Goal: Information Seeking & Learning: Stay updated

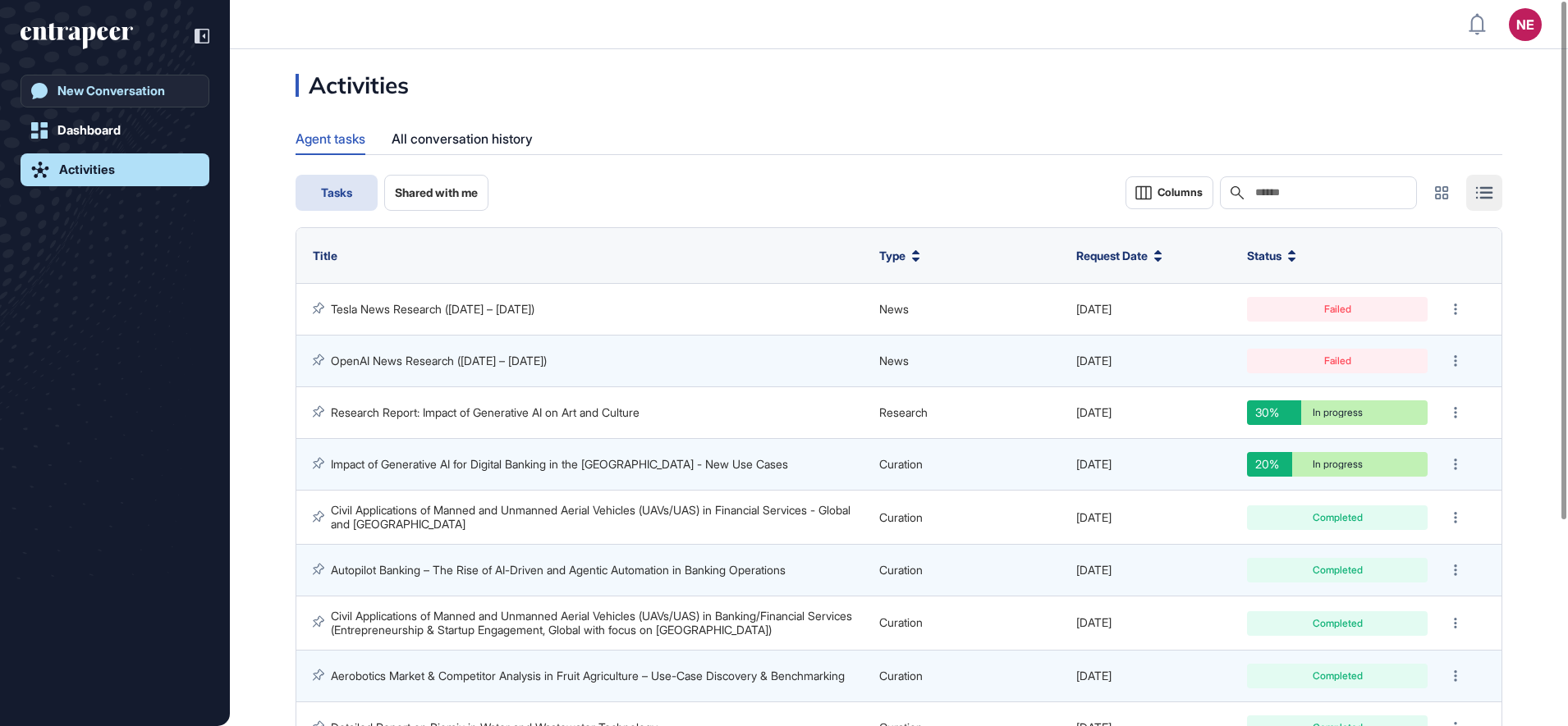
scroll to position [1, 1]
click at [97, 84] on div "New Conversation" at bounding box center [111, 91] width 108 height 15
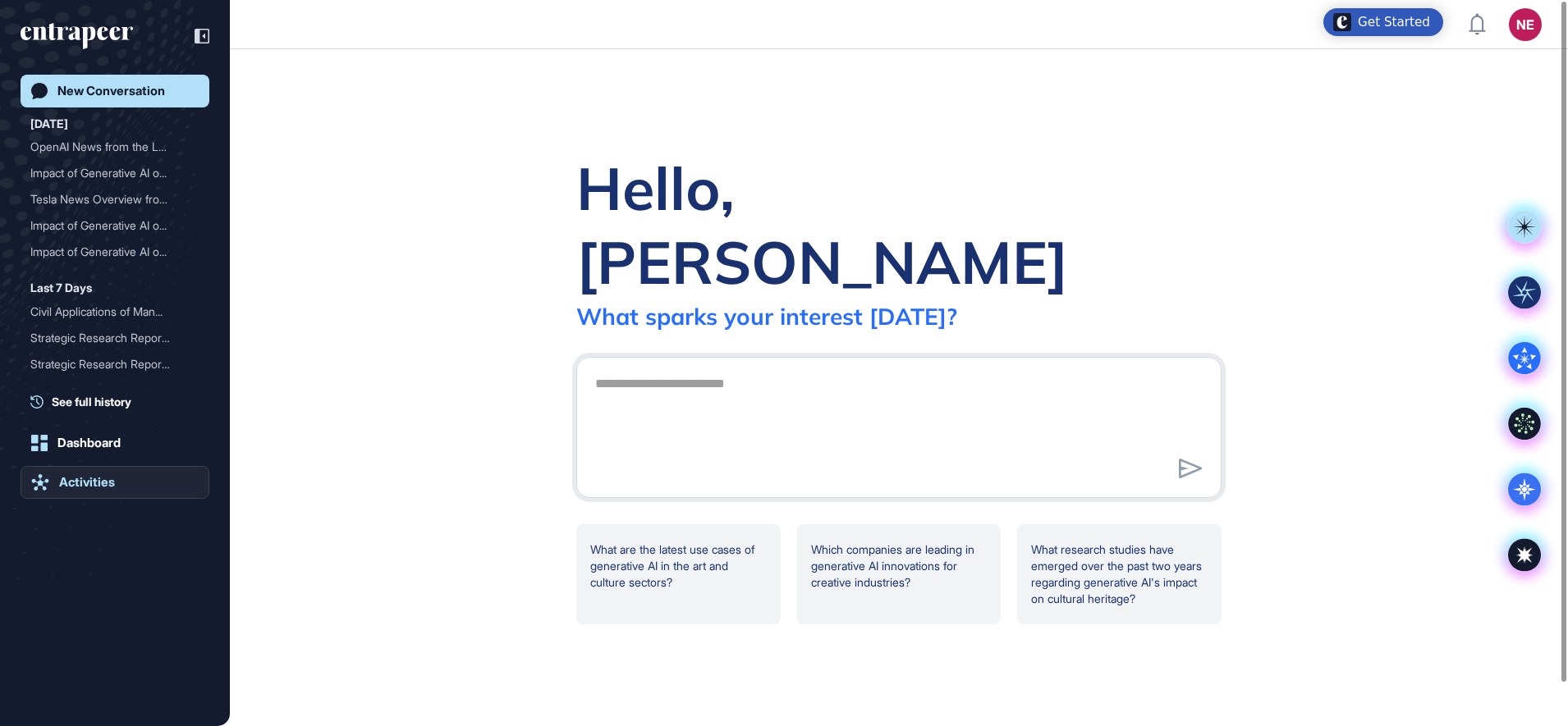
click at [103, 484] on div "Activities" at bounding box center [87, 482] width 56 height 15
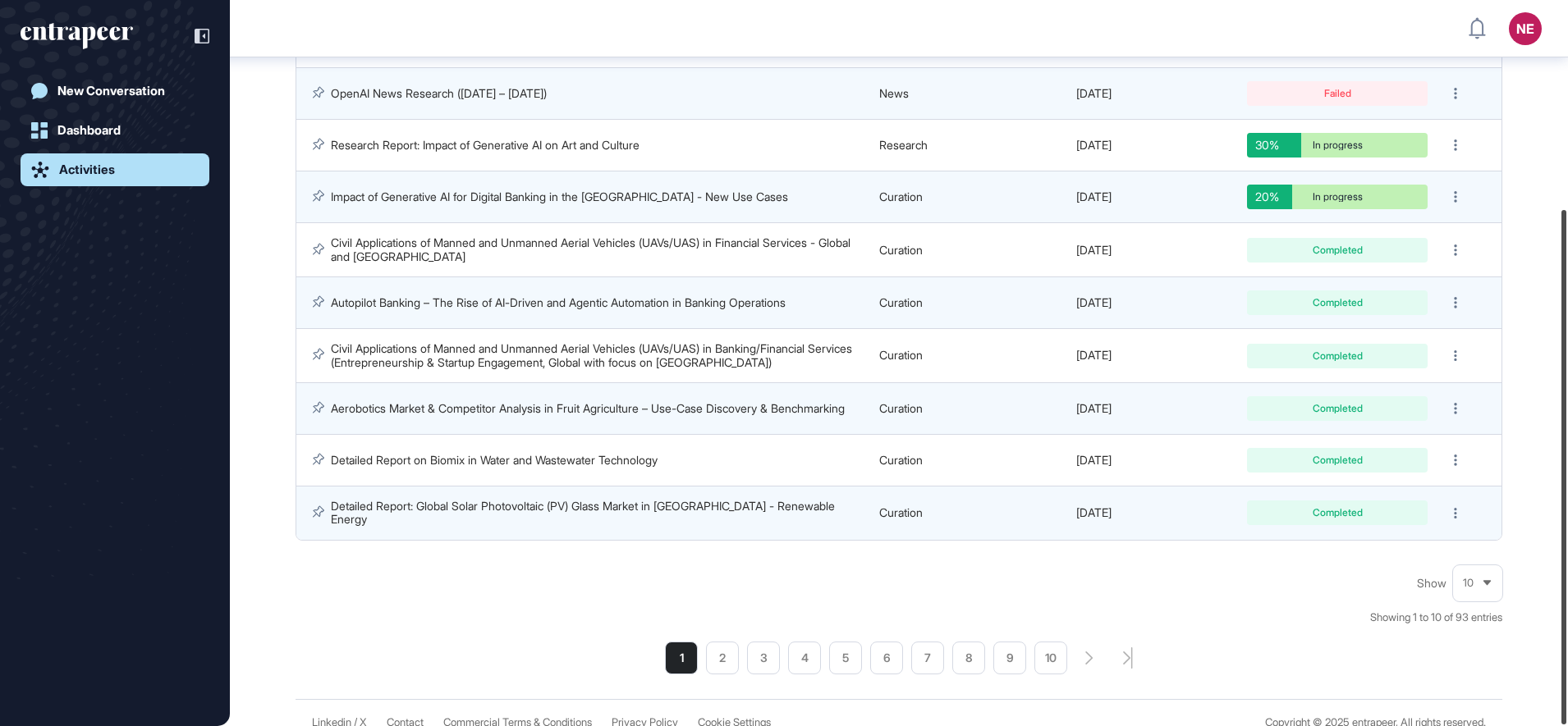
scroll to position [295, 0]
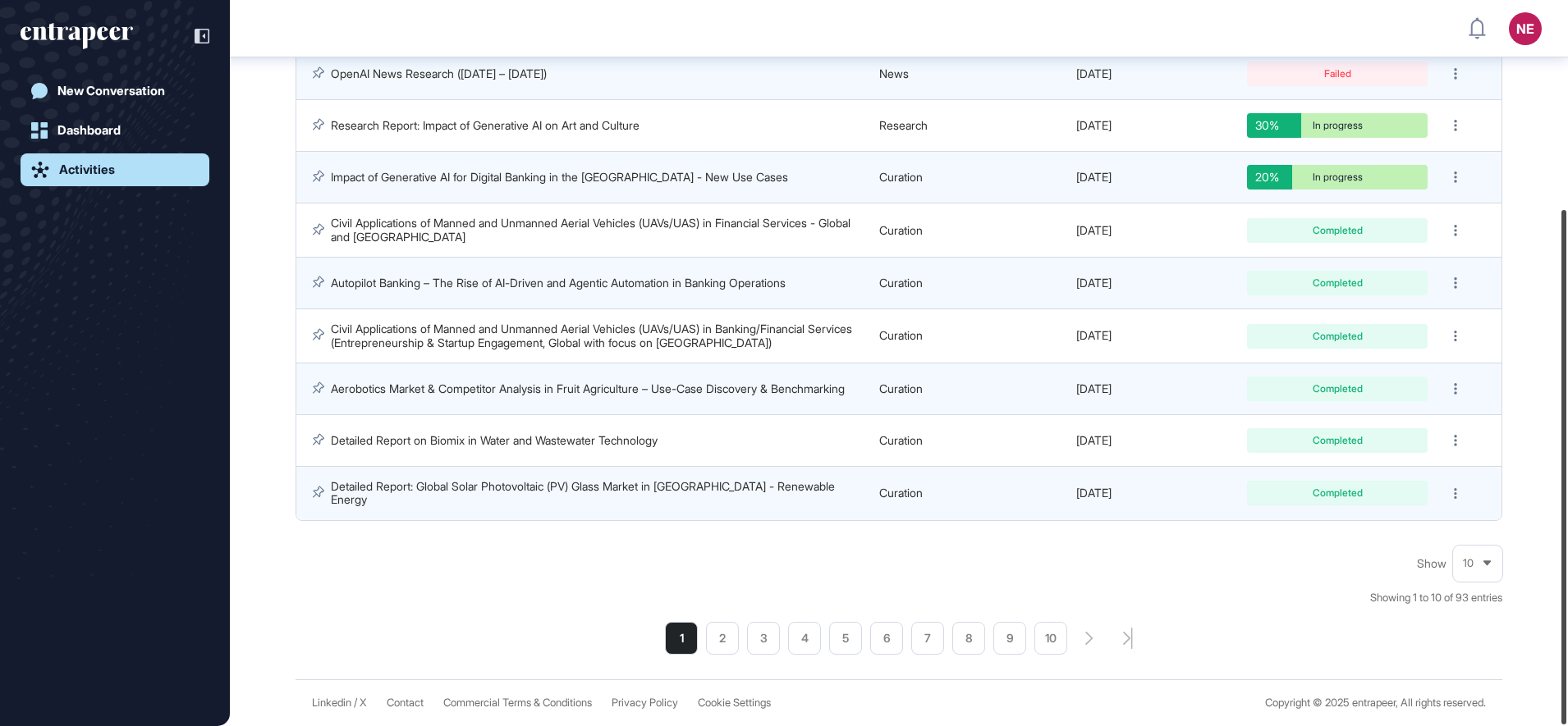
drag, startPoint x: 1566, startPoint y: 388, endPoint x: 1571, endPoint y: 607, distance: 219.1
click at [1567, 607] on html "NE Dashboard Profile My Content Request More Data New Conversation Dashboard Ac…" at bounding box center [784, 363] width 1568 height 726
click at [732, 632] on li "2" at bounding box center [721, 638] width 33 height 33
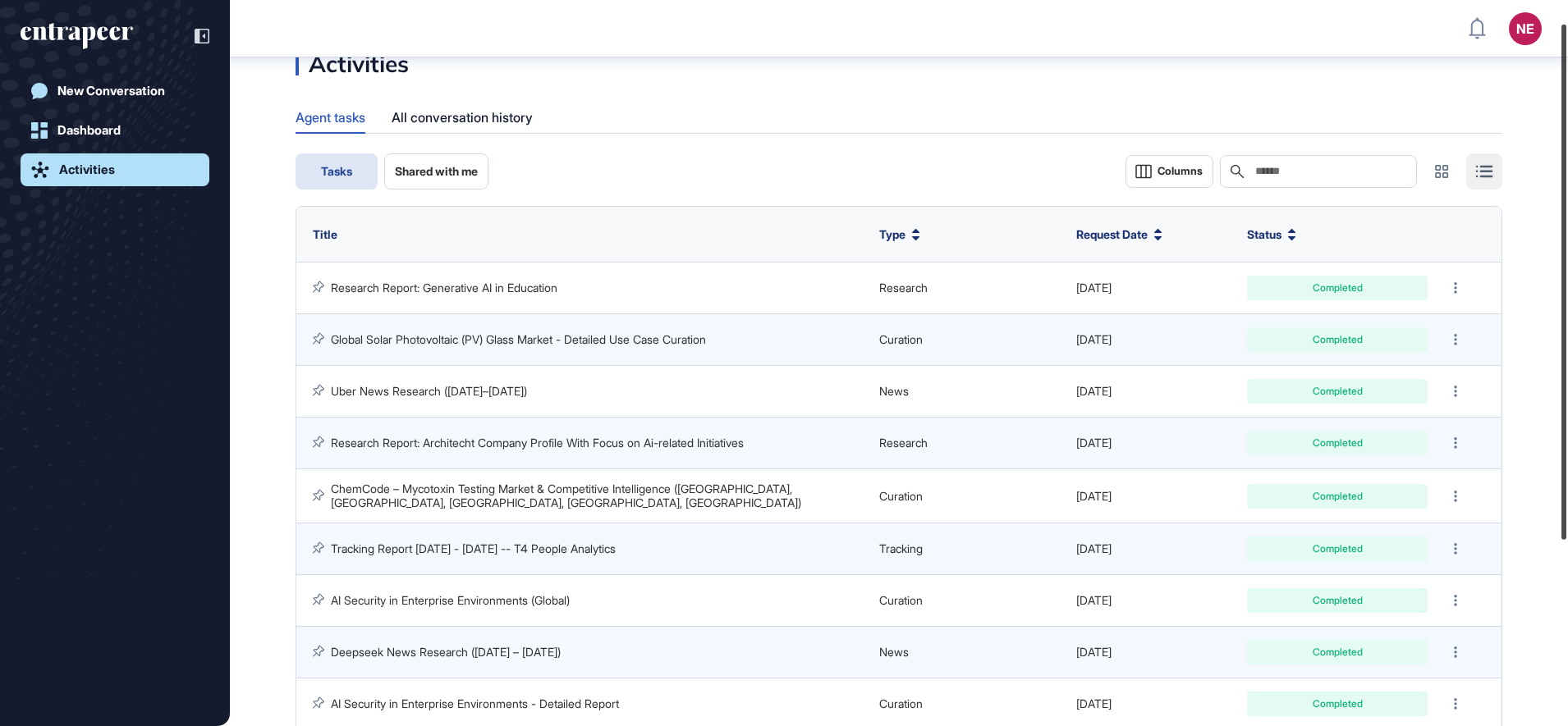
scroll to position [33, 0]
drag, startPoint x: 1563, startPoint y: 162, endPoint x: 1564, endPoint y: 183, distance: 21.0
click at [1564, 183] on div at bounding box center [1563, 282] width 5 height 515
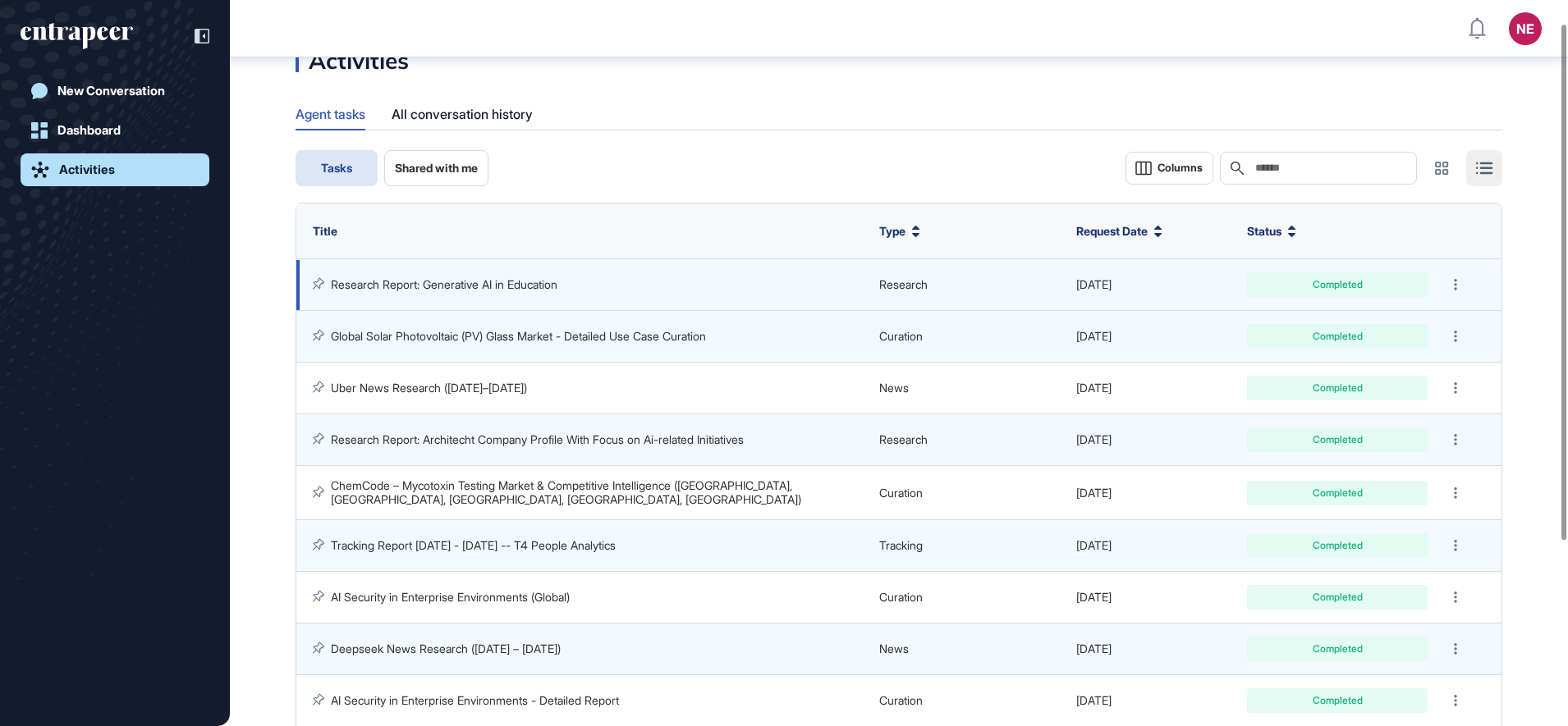
click at [442, 287] on link "Research Report: Generative AI in Education" at bounding box center [444, 284] width 227 height 14
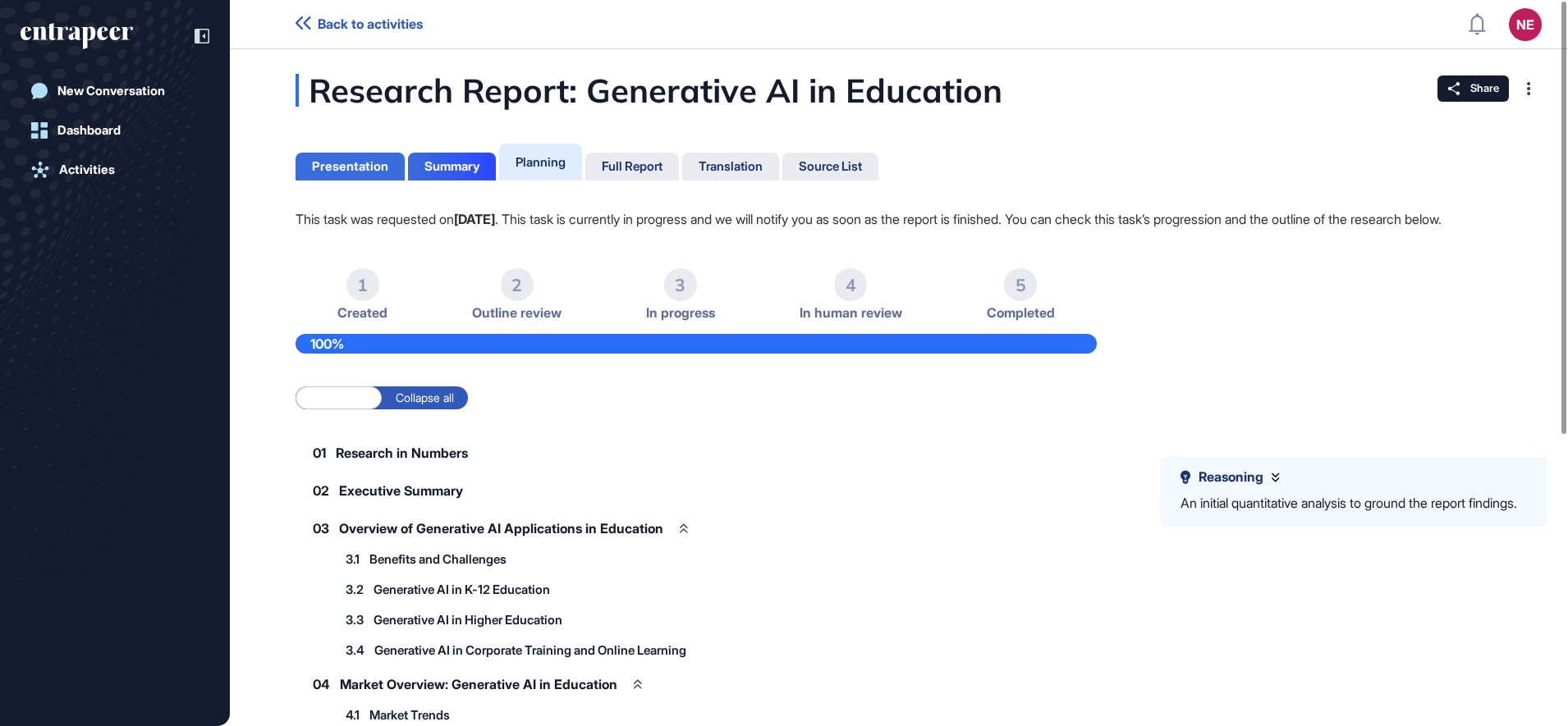
click at [310, 160] on div "Presentation" at bounding box center [349, 167] width 110 height 28
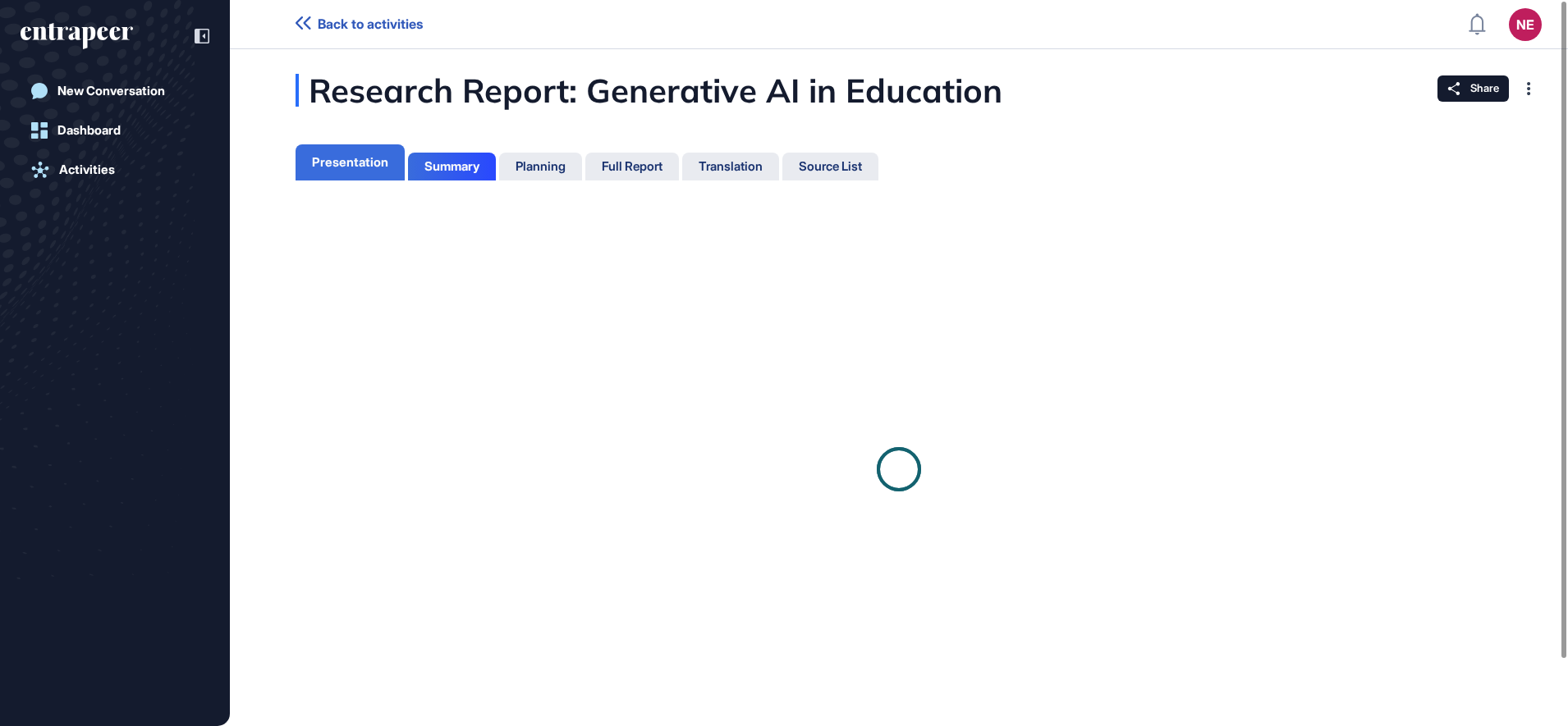
scroll to position [7, 1]
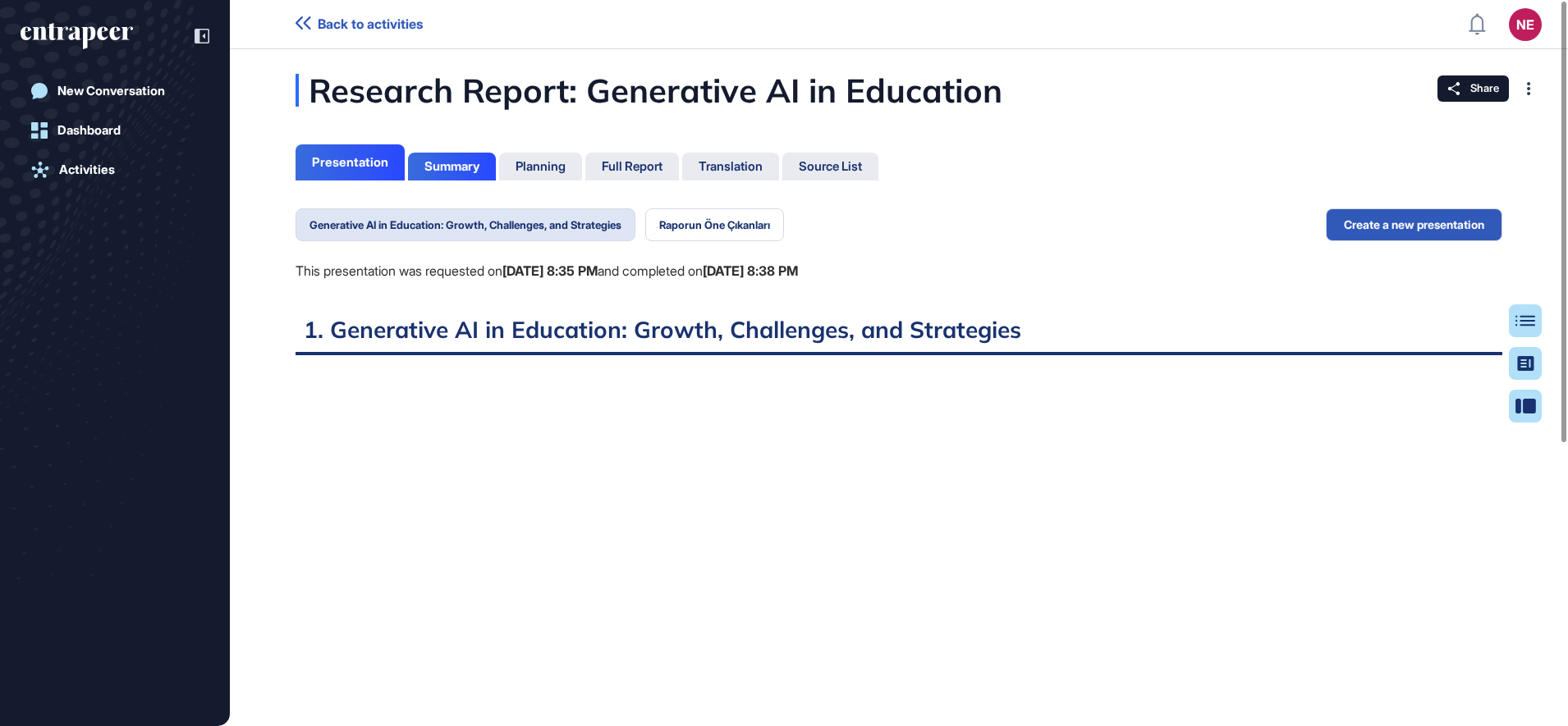
scroll to position [7, 1]
click at [1534, 326] on icon at bounding box center [1531, 321] width 20 height 12
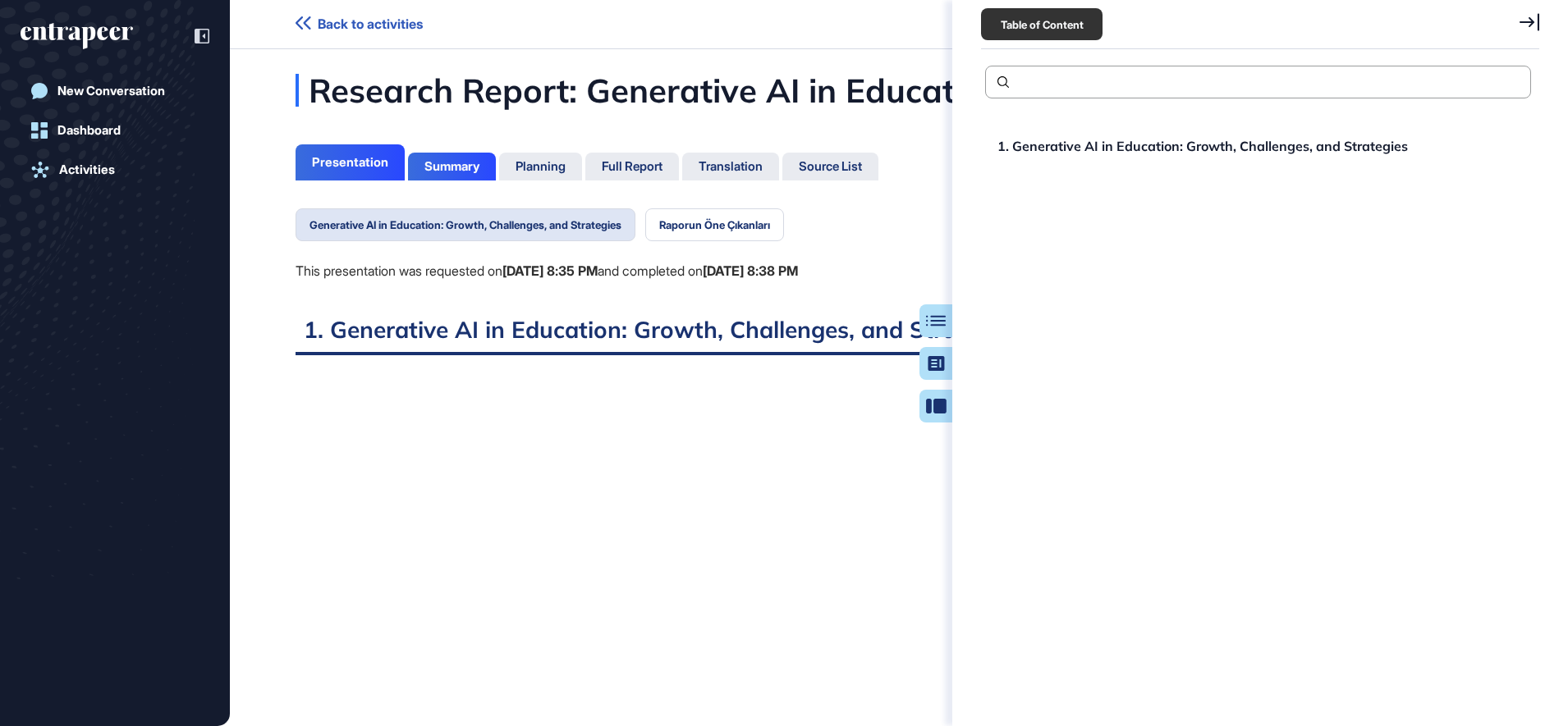
click at [798, 220] on ul "Generative AI in Education: Growth, Challenges, and Strategies Raporun Öne Çıka…" at bounding box center [546, 224] width 502 height 33
click at [601, 207] on div "Research Report: Generative AI in Education Presentation Summary Planning Full …" at bounding box center [899, 598] width 1338 height 1048
click at [431, 174] on div "Summary" at bounding box center [451, 167] width 88 height 28
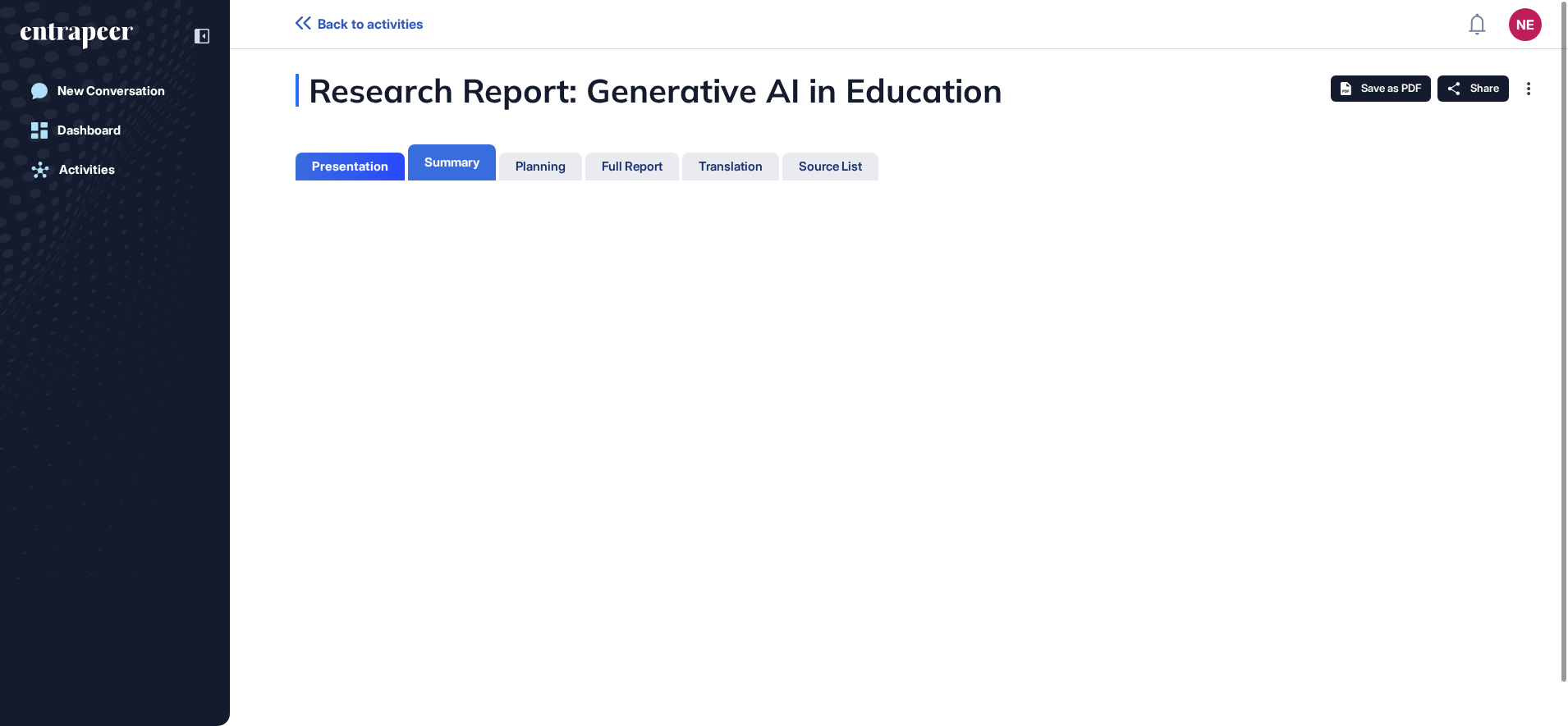
scroll to position [7, 1]
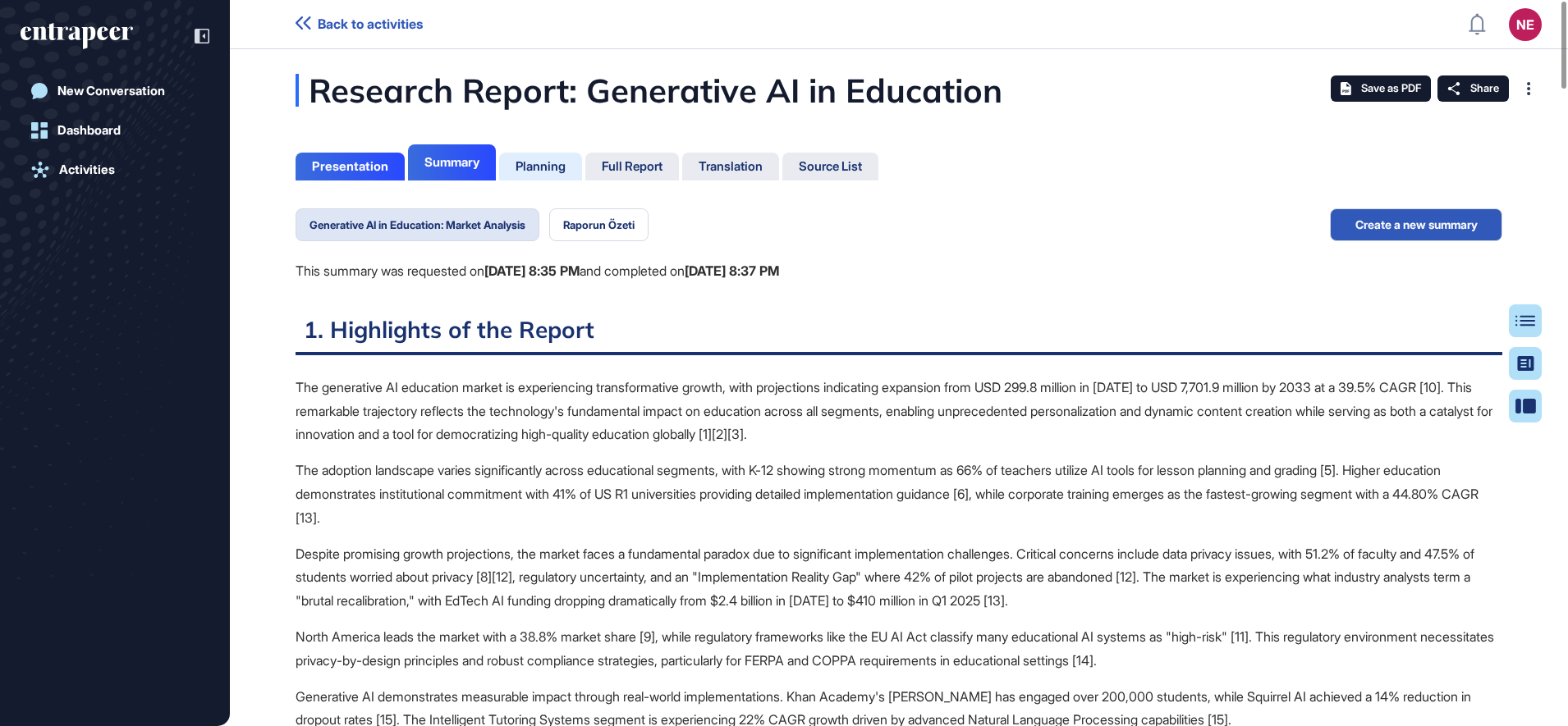
scroll to position [7, 1]
click at [1533, 327] on div at bounding box center [1531, 321] width 33 height 33
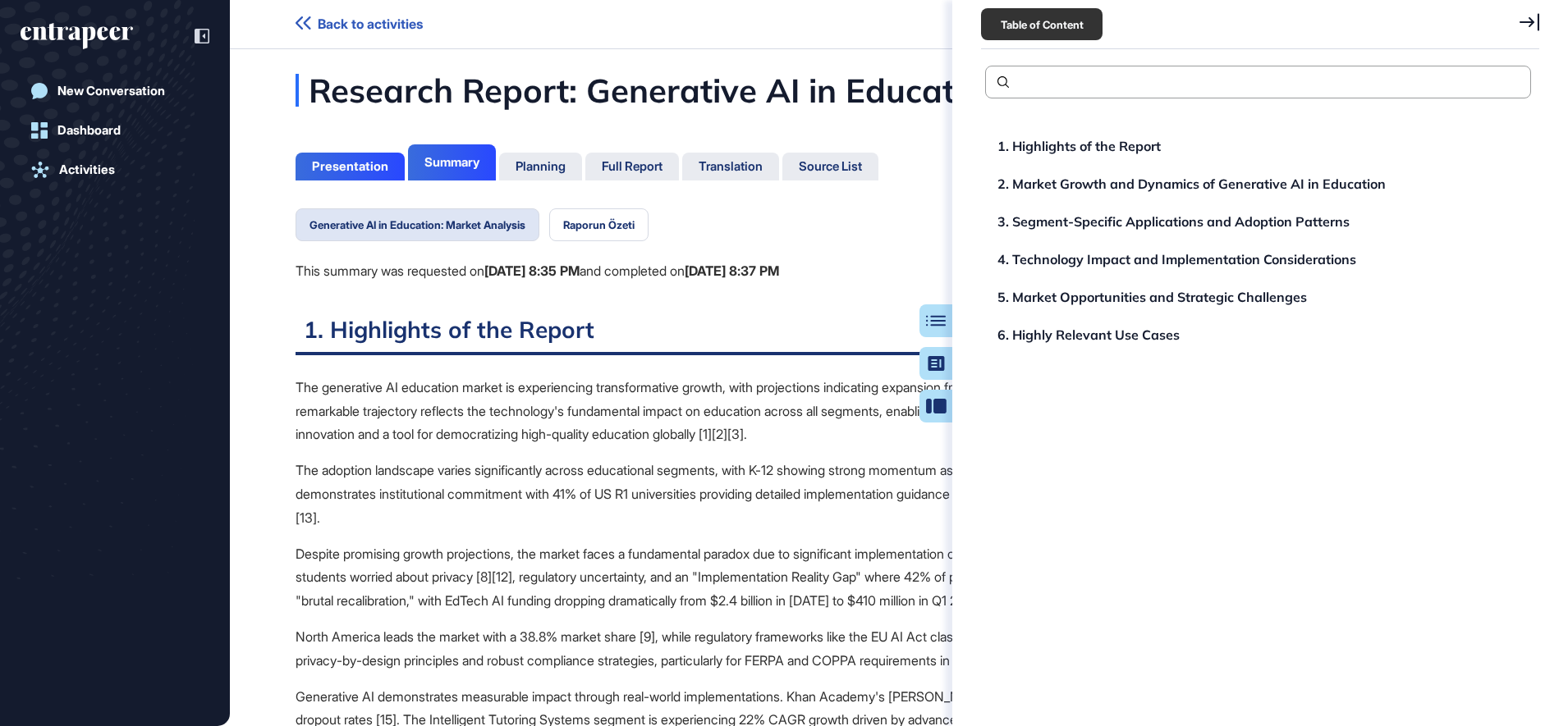
click at [779, 310] on div "Generative AI in Education: Market Analysis Raporun Özeti This summary was requ…" at bounding box center [537, 261] width 484 height 107
click at [552, 168] on div "Planning" at bounding box center [540, 166] width 50 height 15
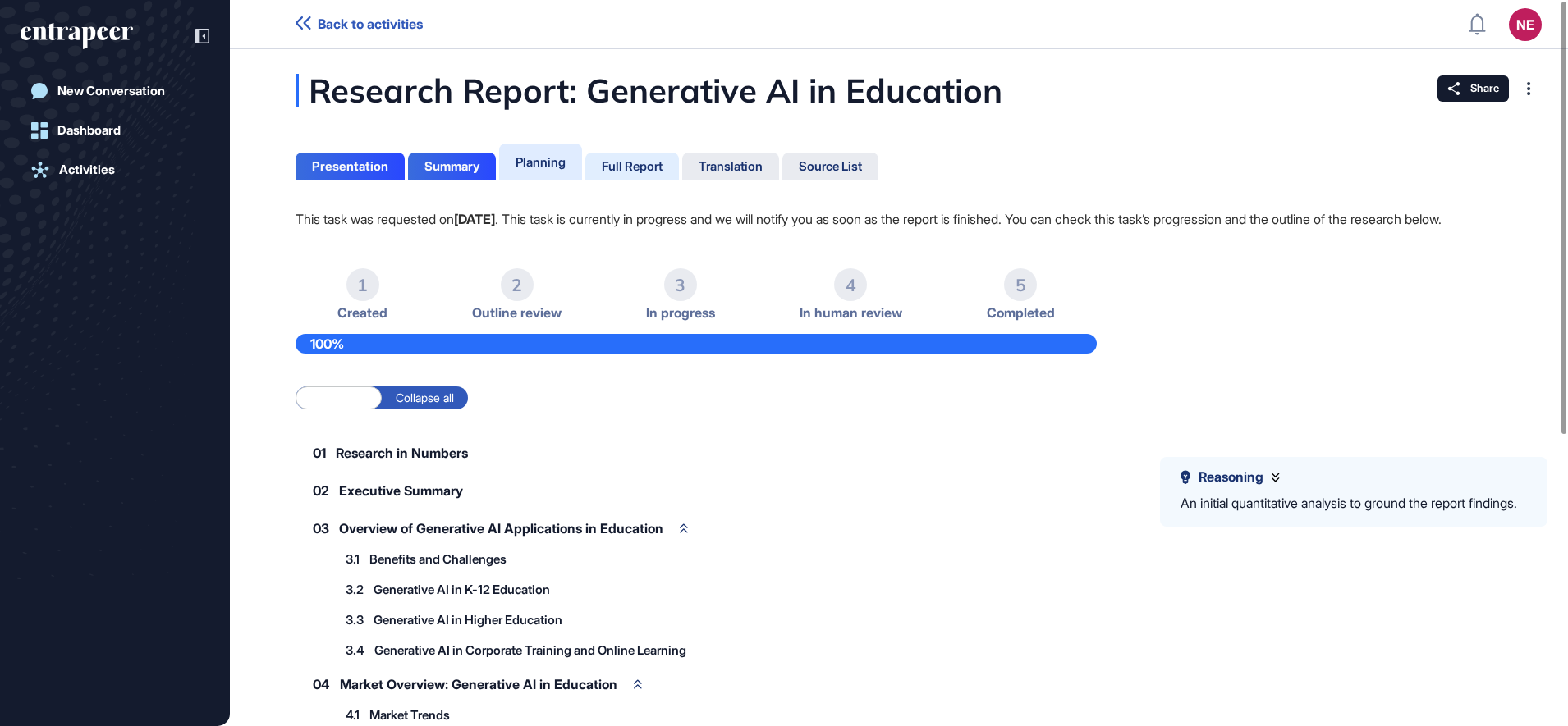
click at [637, 159] on div "Full Report" at bounding box center [633, 166] width 61 height 15
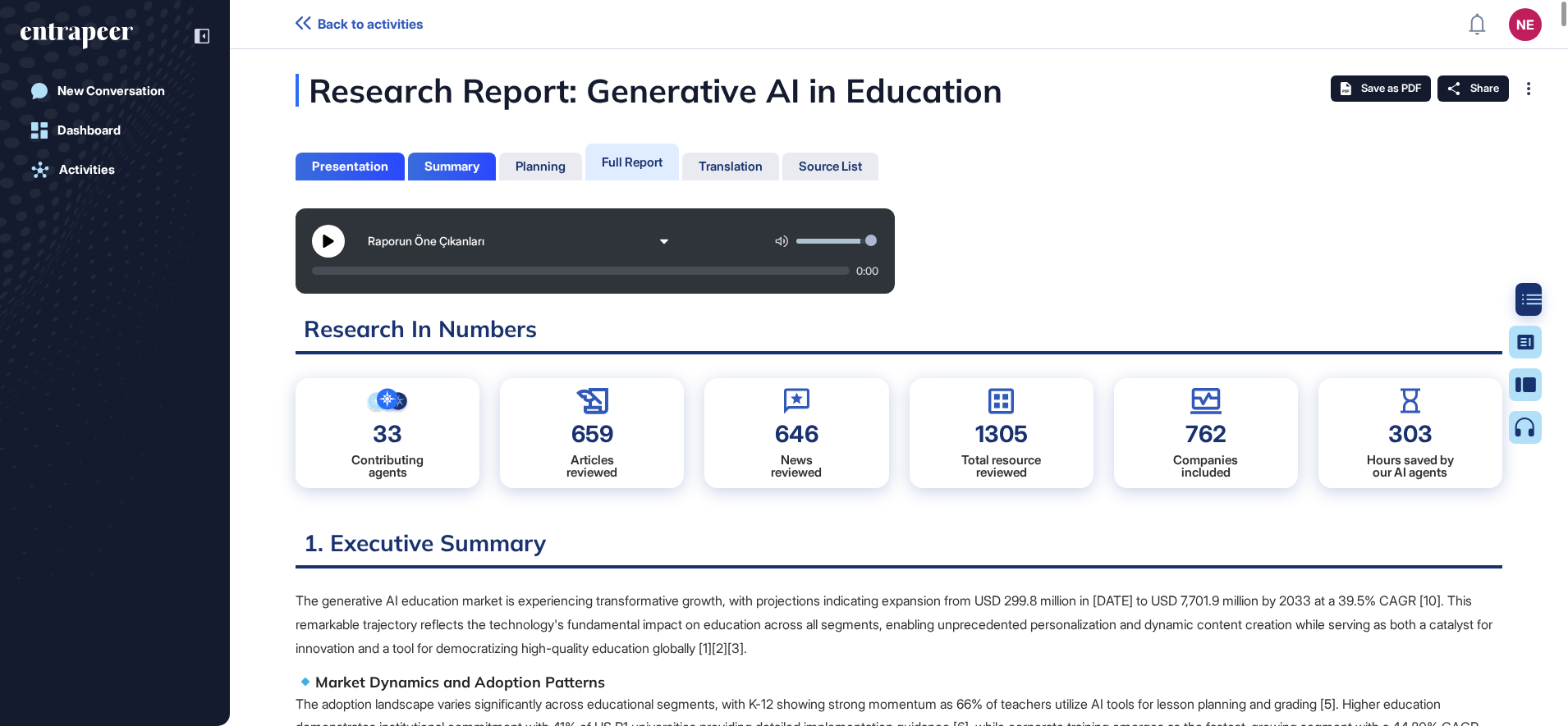
click at [1530, 300] on icon at bounding box center [1531, 300] width 20 height 12
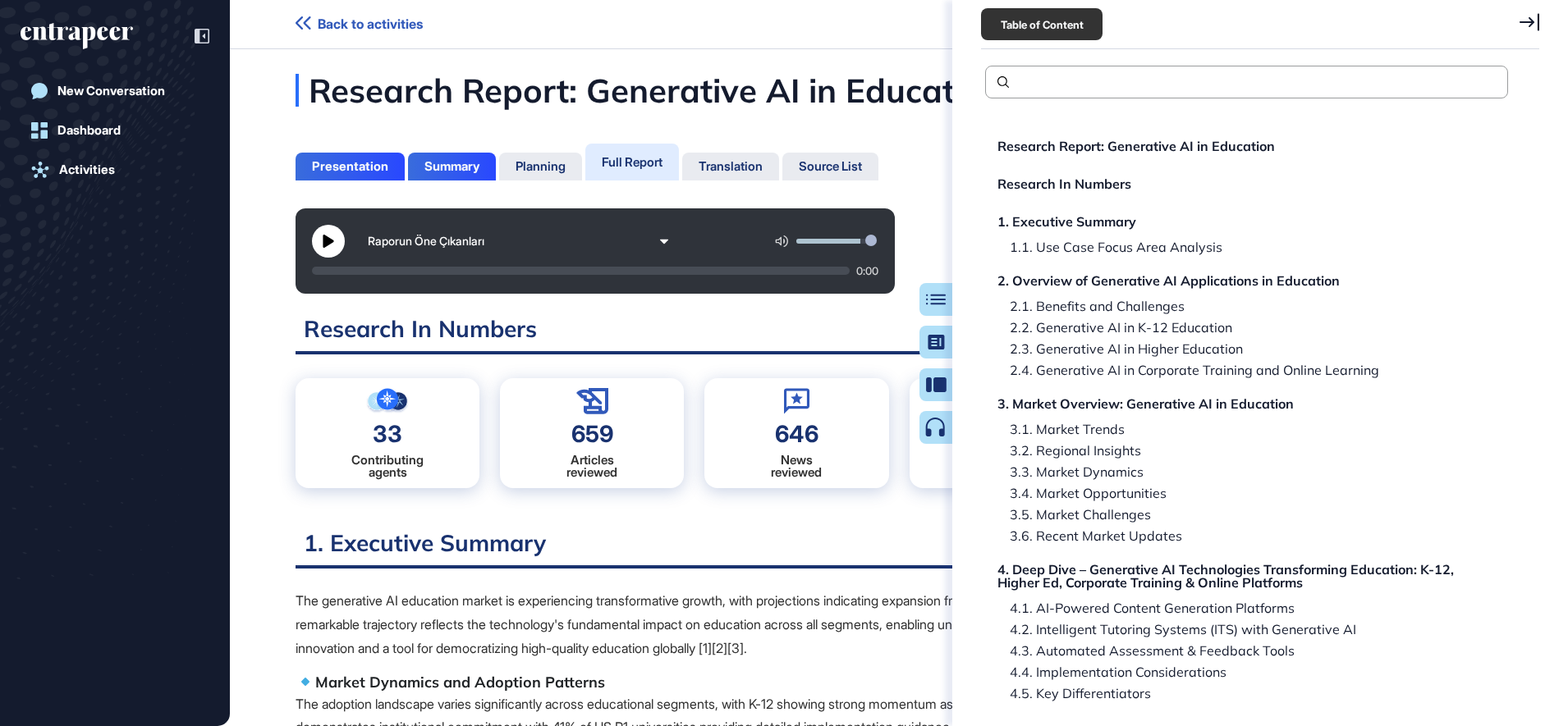
click at [837, 331] on h2 "Research In Numbers" at bounding box center [898, 334] width 1207 height 40
click at [128, 86] on div "New Conversation" at bounding box center [111, 91] width 108 height 15
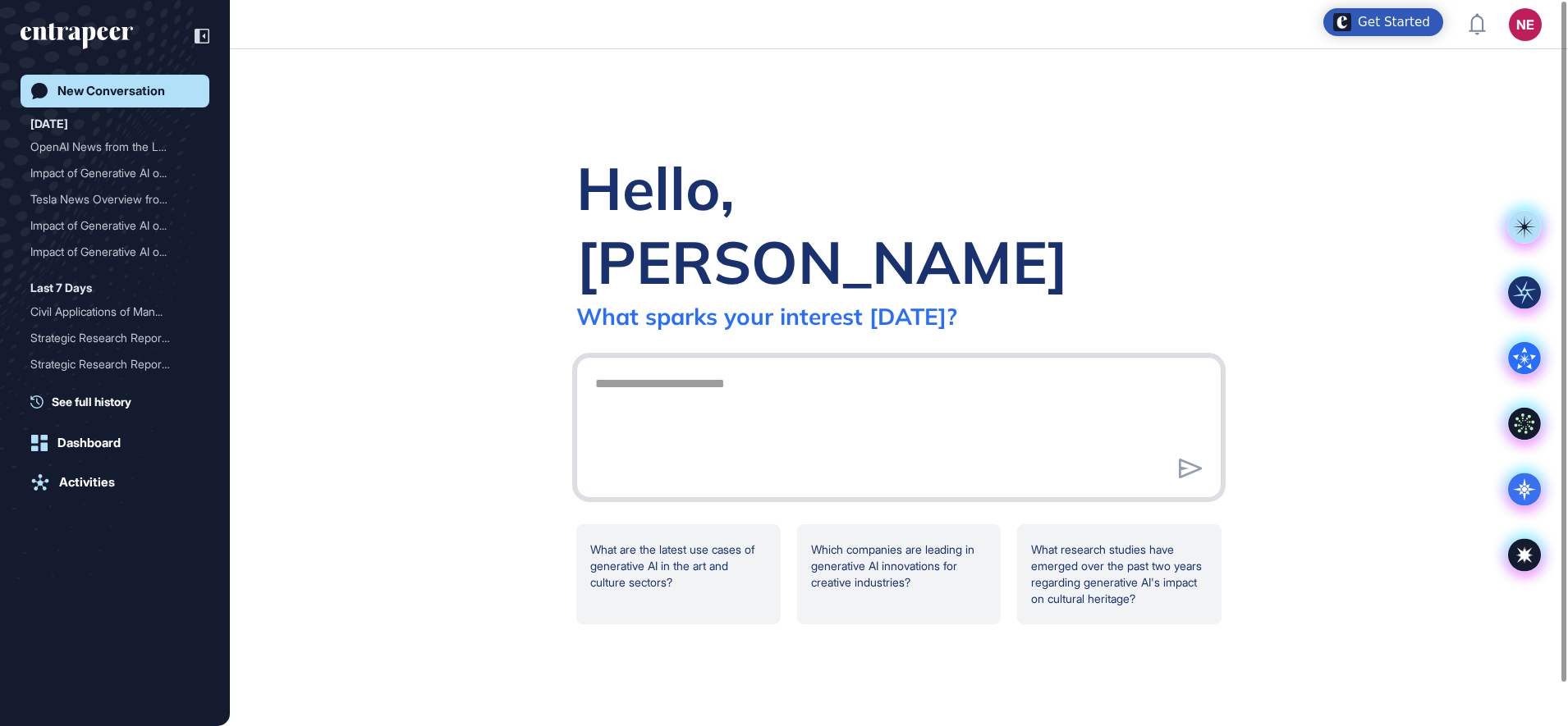
click at [673, 391] on textarea at bounding box center [899, 425] width 628 height 114
type textarea "*"
click at [1542, 556] on div at bounding box center [1524, 554] width 66 height 66
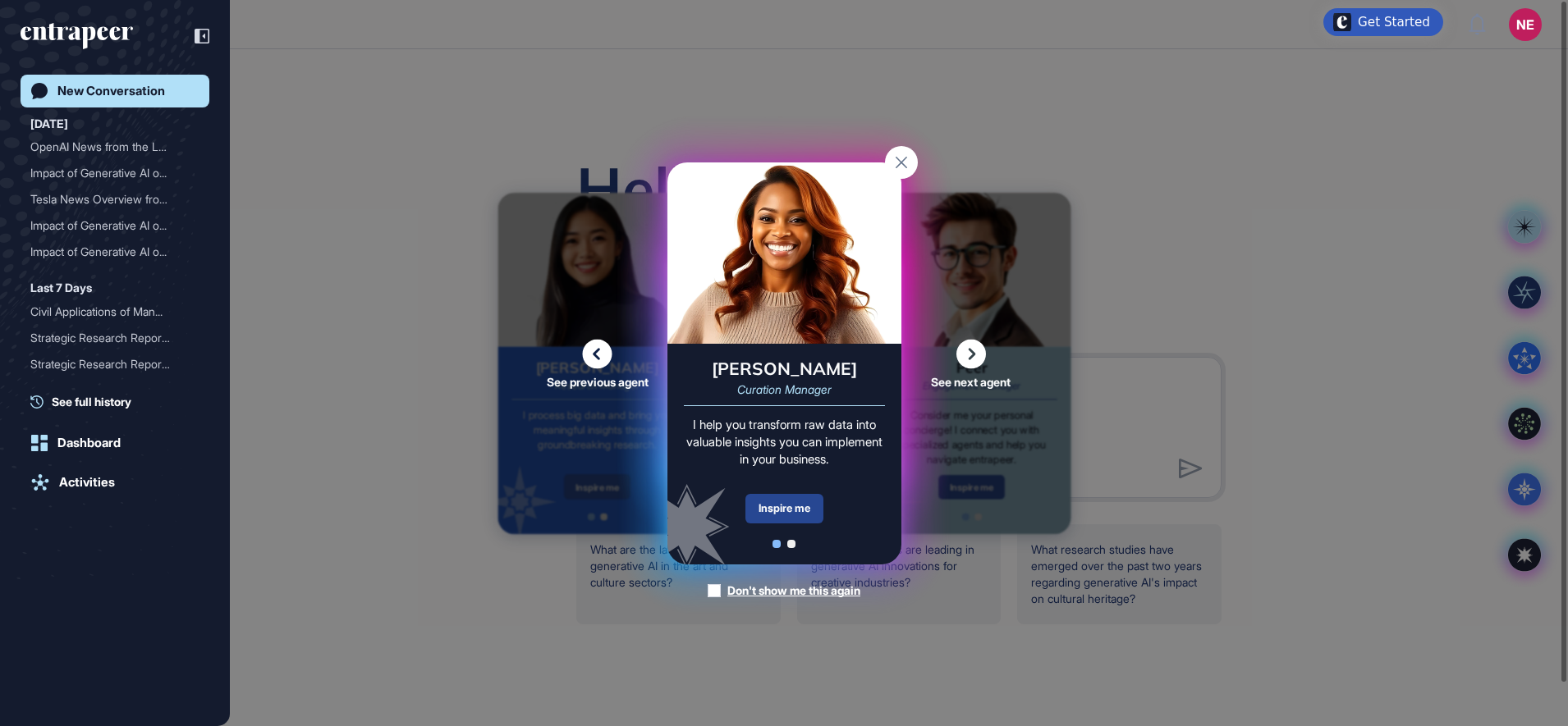
click at [806, 519] on div "Inspire me" at bounding box center [784, 509] width 78 height 30
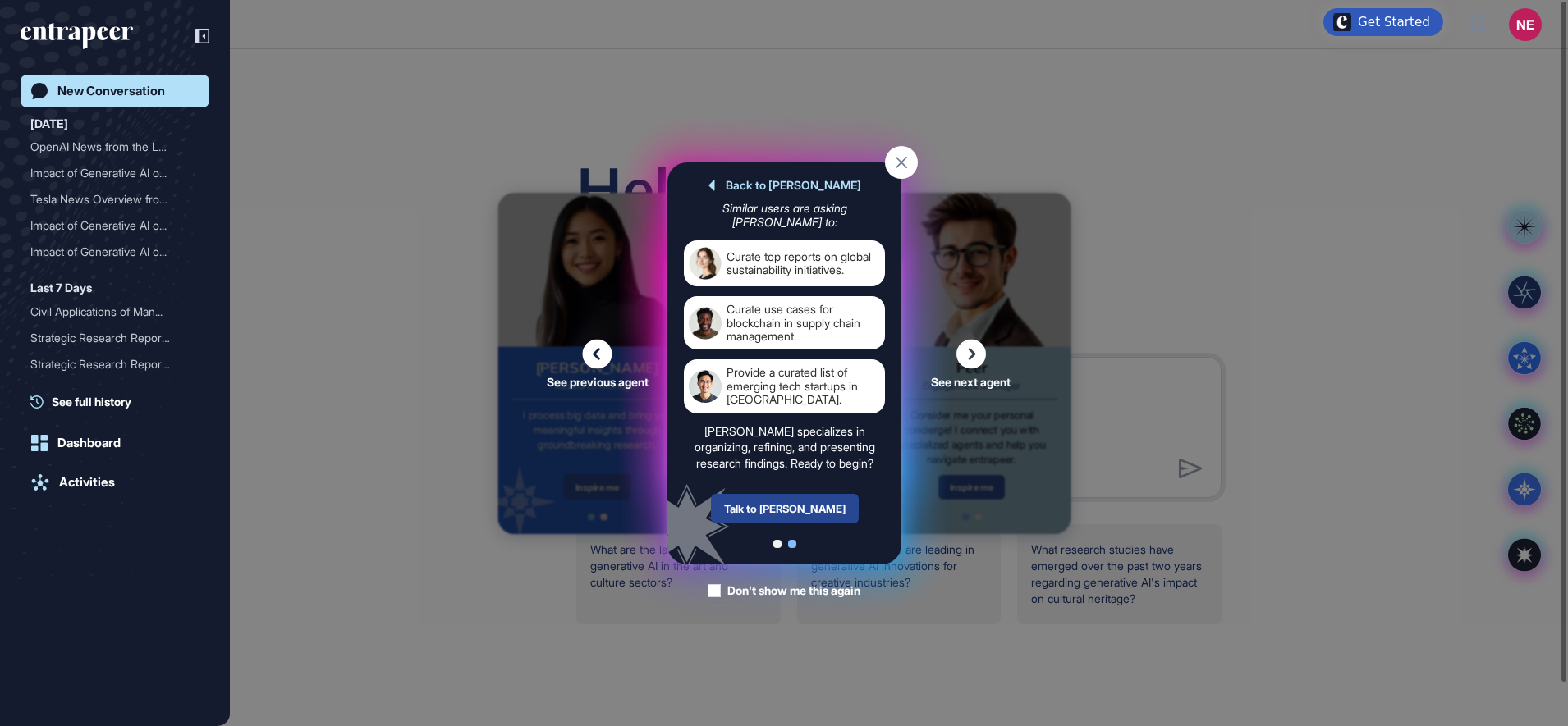
click at [806, 514] on div "Talk to Curie" at bounding box center [784, 509] width 148 height 30
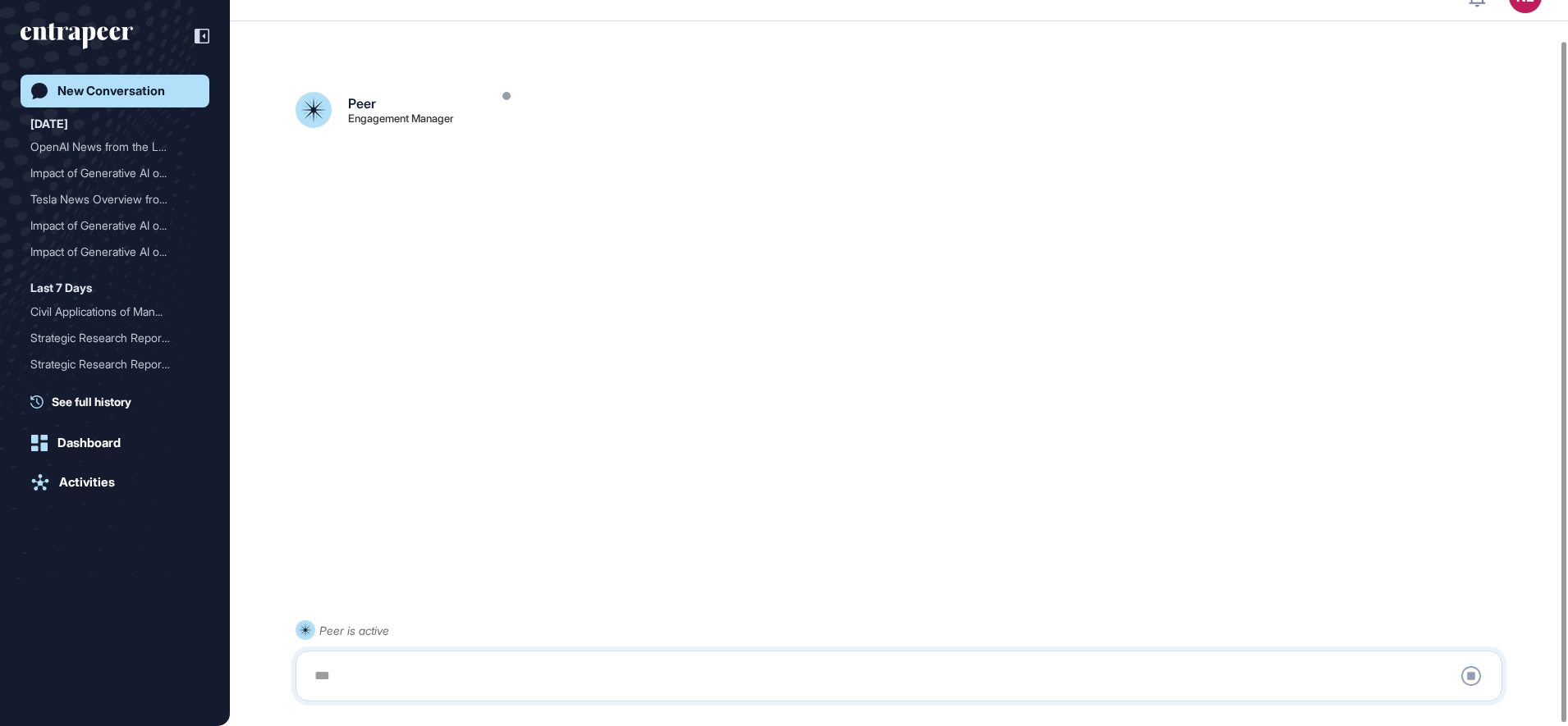
scroll to position [46, 0]
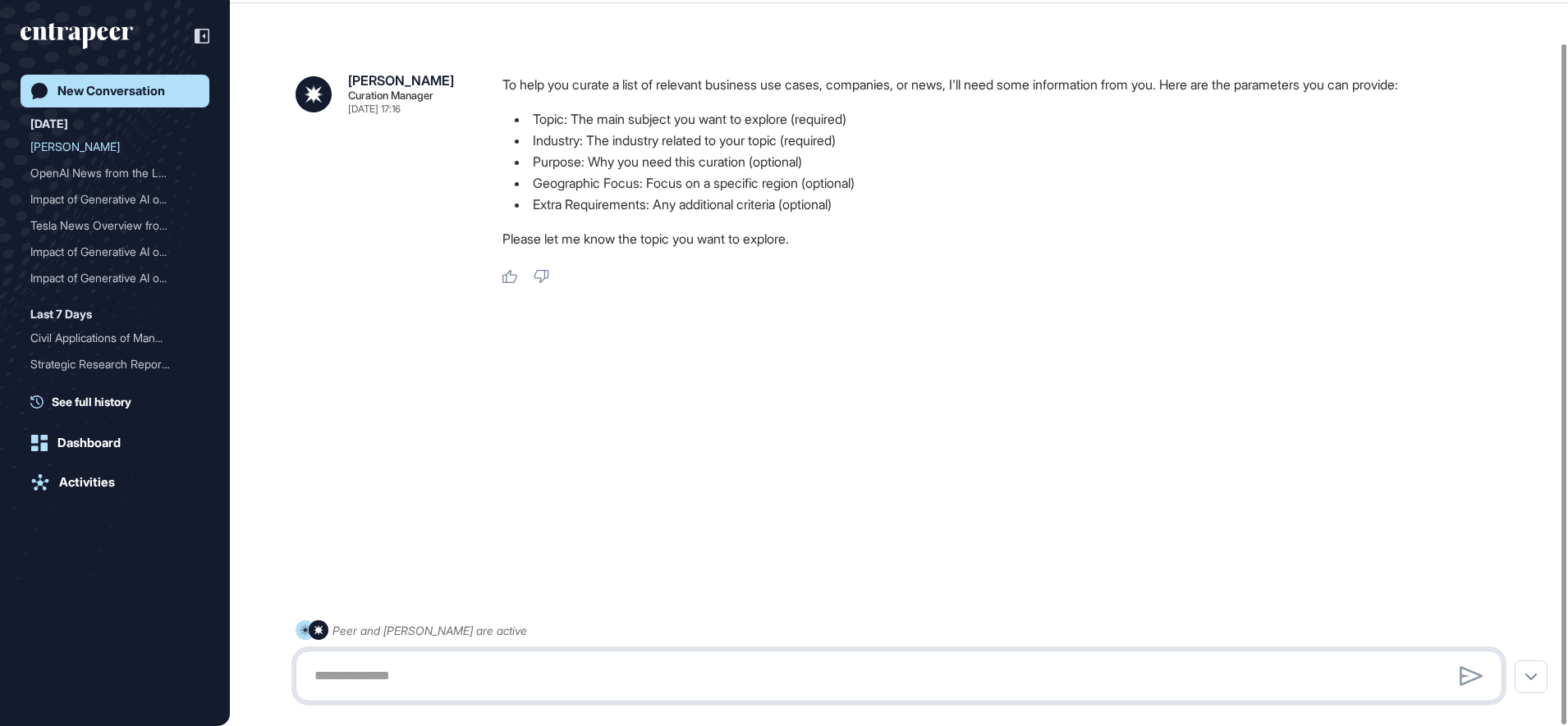
click at [529, 678] on textarea at bounding box center [899, 676] width 1188 height 33
type textarea "*"
type textarea "**********"
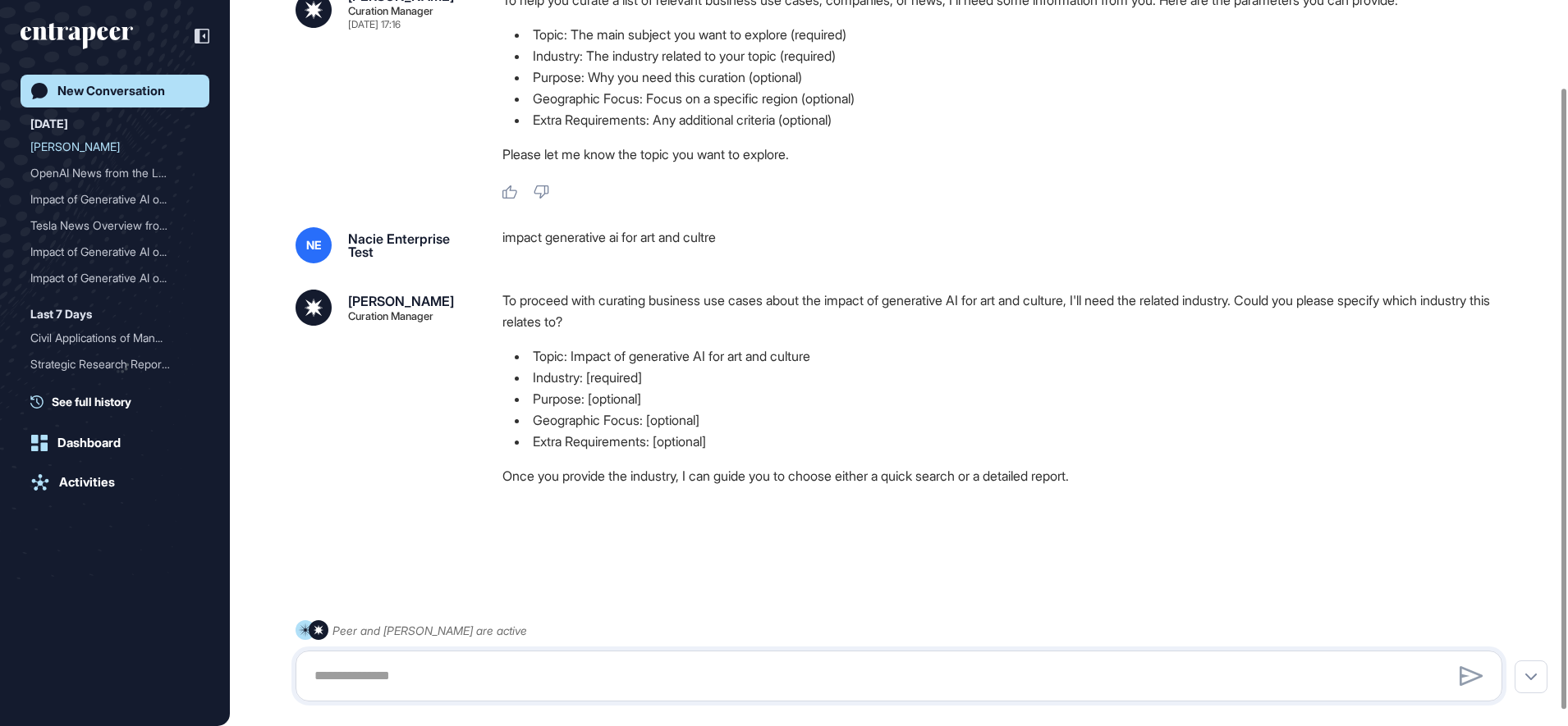
scroll to position [119, 0]
click at [502, 674] on textarea at bounding box center [899, 676] width 1188 height 33
type textarea "**********"
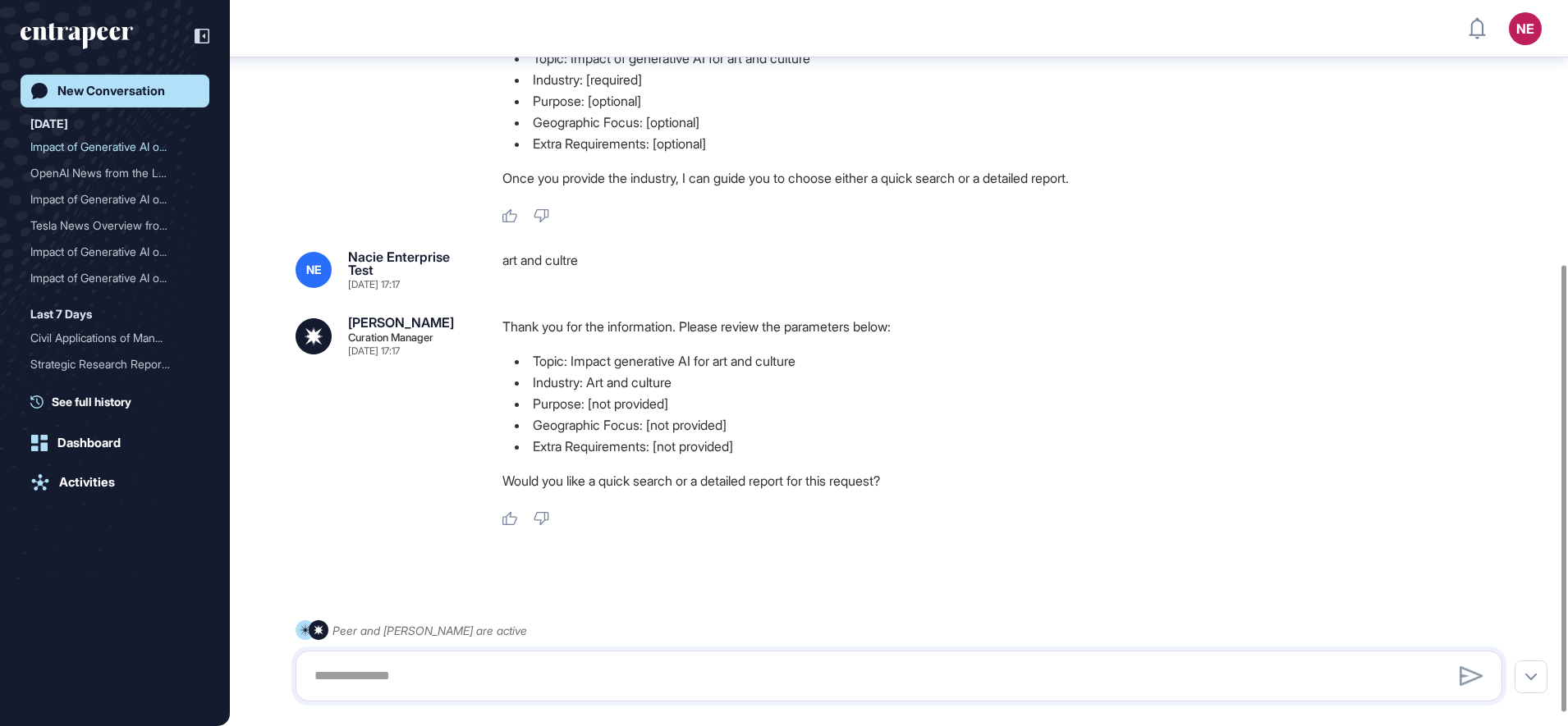
scroll to position [429, 0]
click at [499, 674] on textarea at bounding box center [899, 676] width 1188 height 33
type textarea "***"
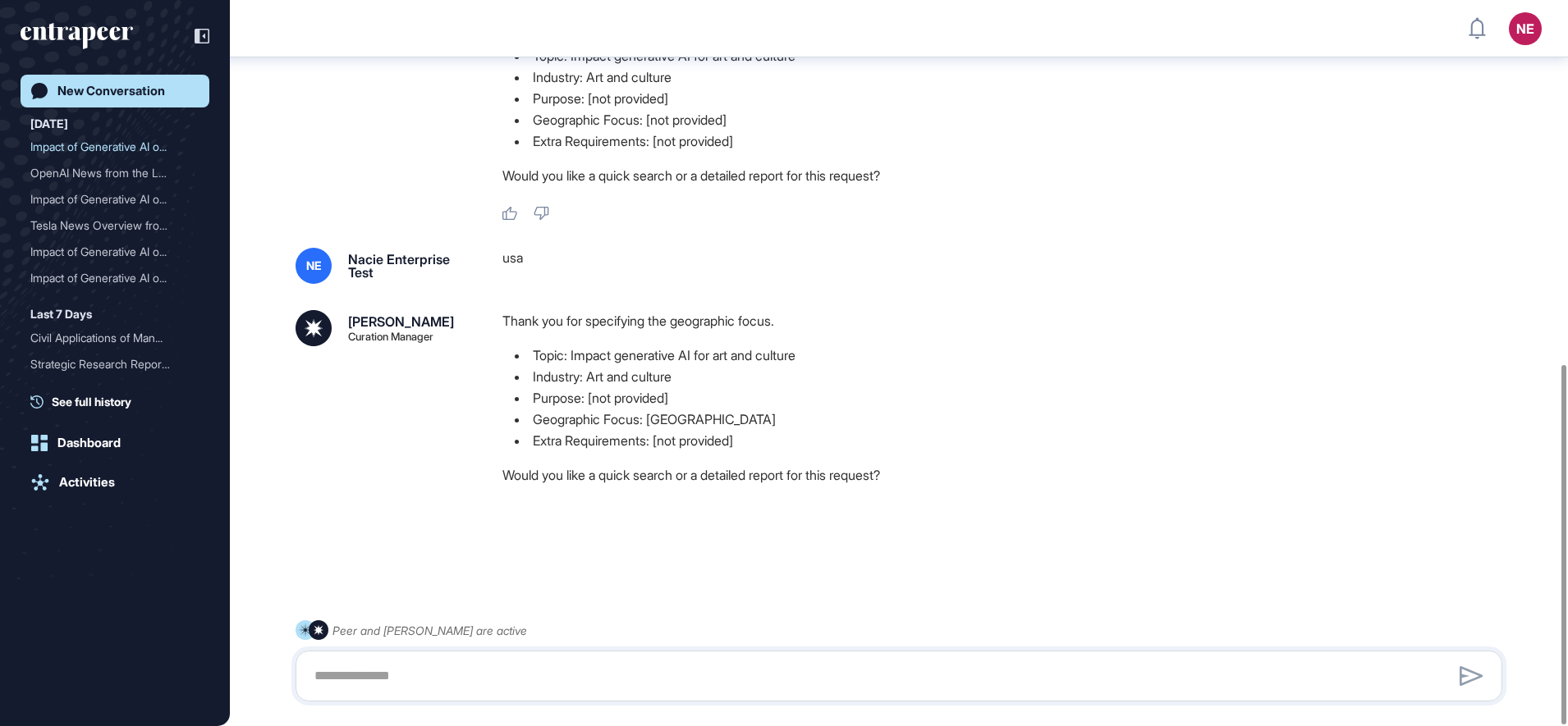
scroll to position [734, 0]
click at [427, 667] on textarea at bounding box center [899, 676] width 1188 height 33
type textarea "**********"
click at [427, 667] on textarea at bounding box center [899, 676] width 1188 height 33
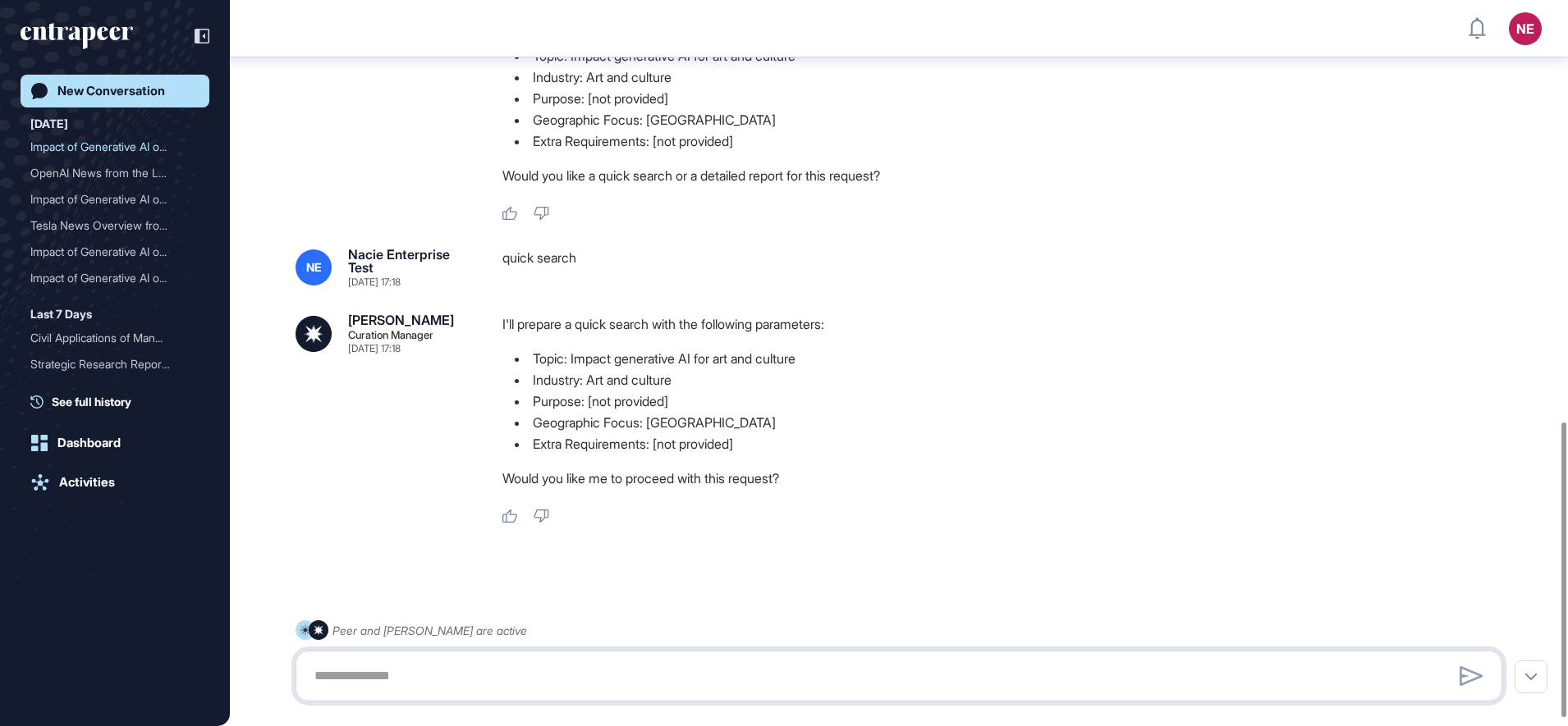
click at [410, 679] on textarea at bounding box center [899, 676] width 1188 height 33
click at [512, 679] on textarea at bounding box center [899, 676] width 1188 height 33
type textarea "***"
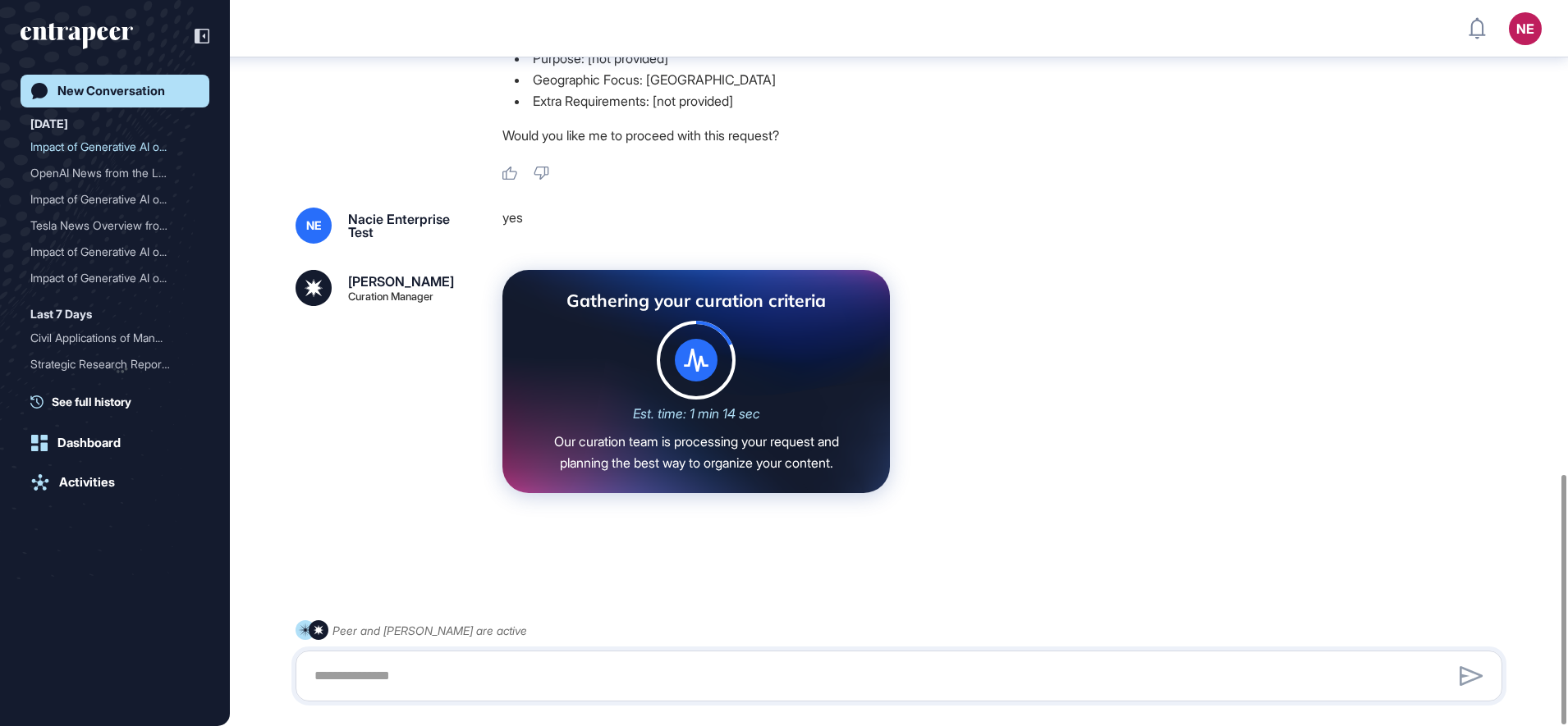
scroll to position [1379, 0]
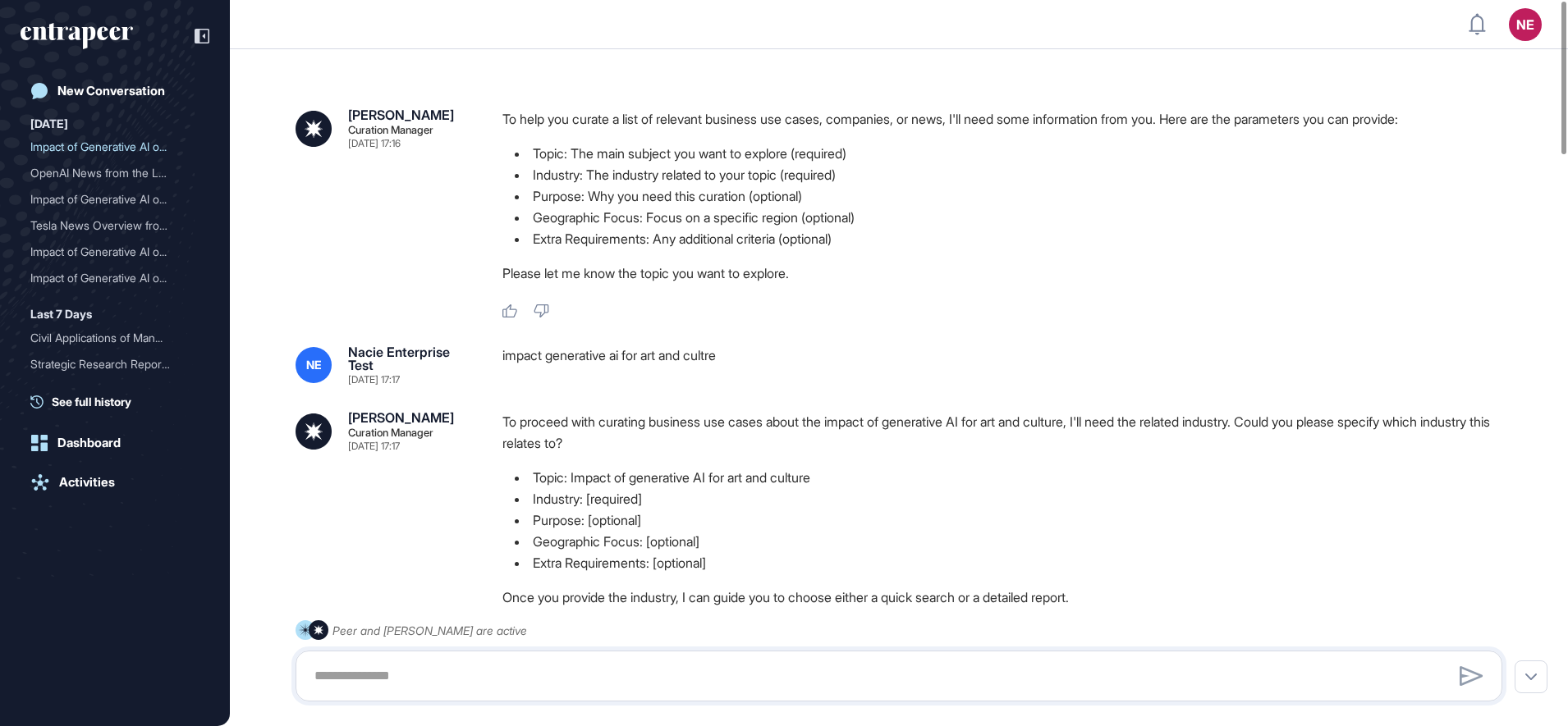
click at [563, 265] on p "Please let me know the topic you want to explore." at bounding box center [1008, 273] width 1012 height 22
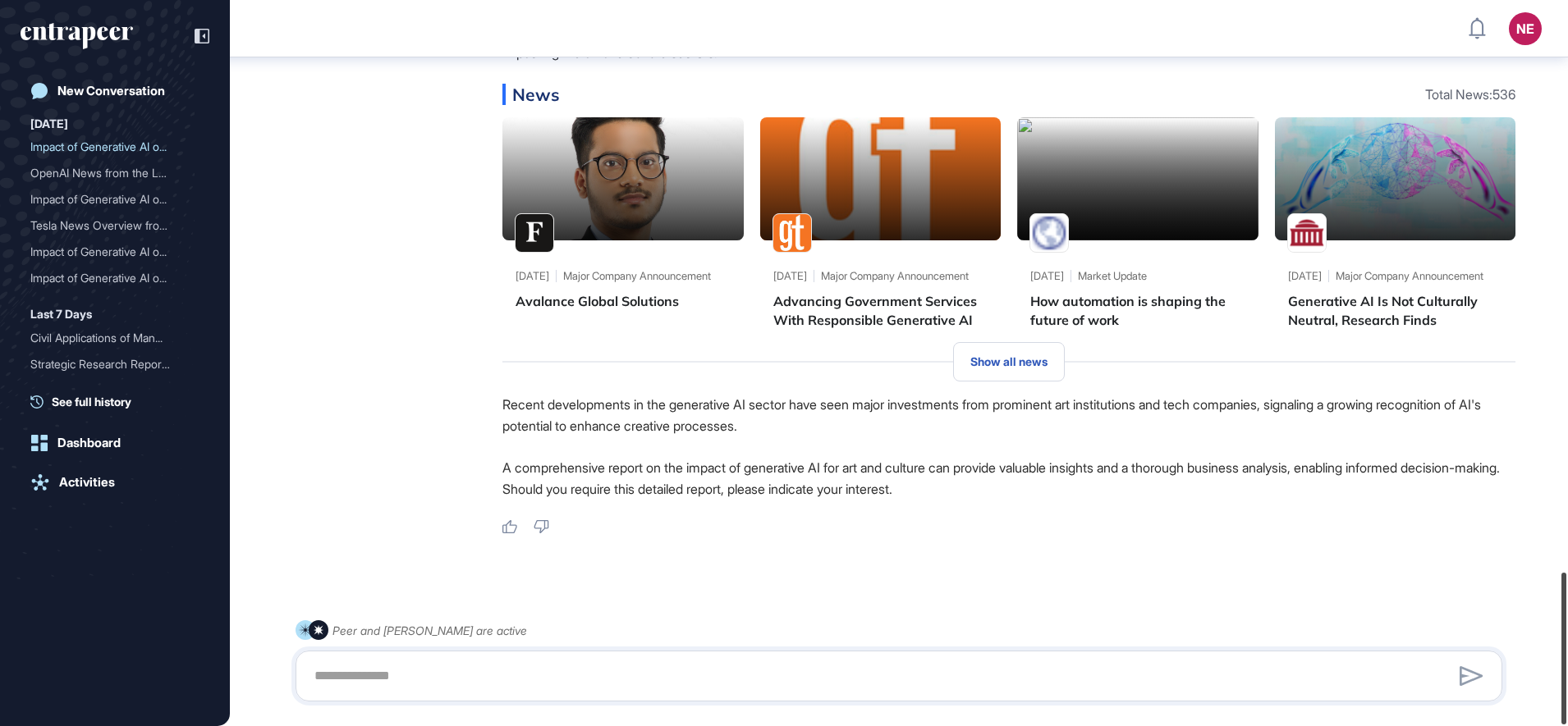
scroll to position [2725, 0]
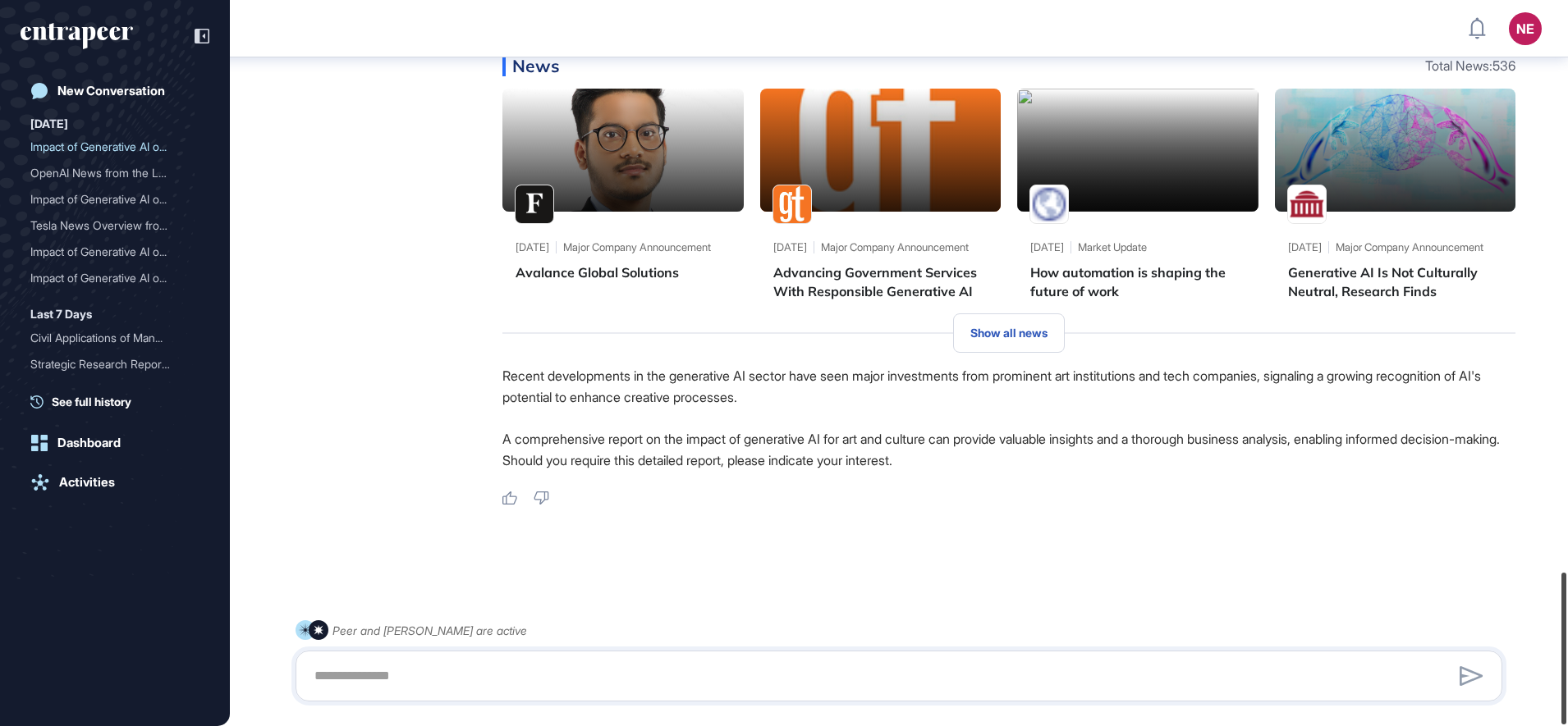
drag, startPoint x: 1566, startPoint y: 542, endPoint x: 1542, endPoint y: 720, distance: 179.6
click at [1542, 720] on div "NE Dashboard Profile My Content Request More Data New Conversation Today Impact…" at bounding box center [784, 363] width 1568 height 726
click at [1043, 334] on span "Show all news" at bounding box center [1008, 332] width 77 height 13
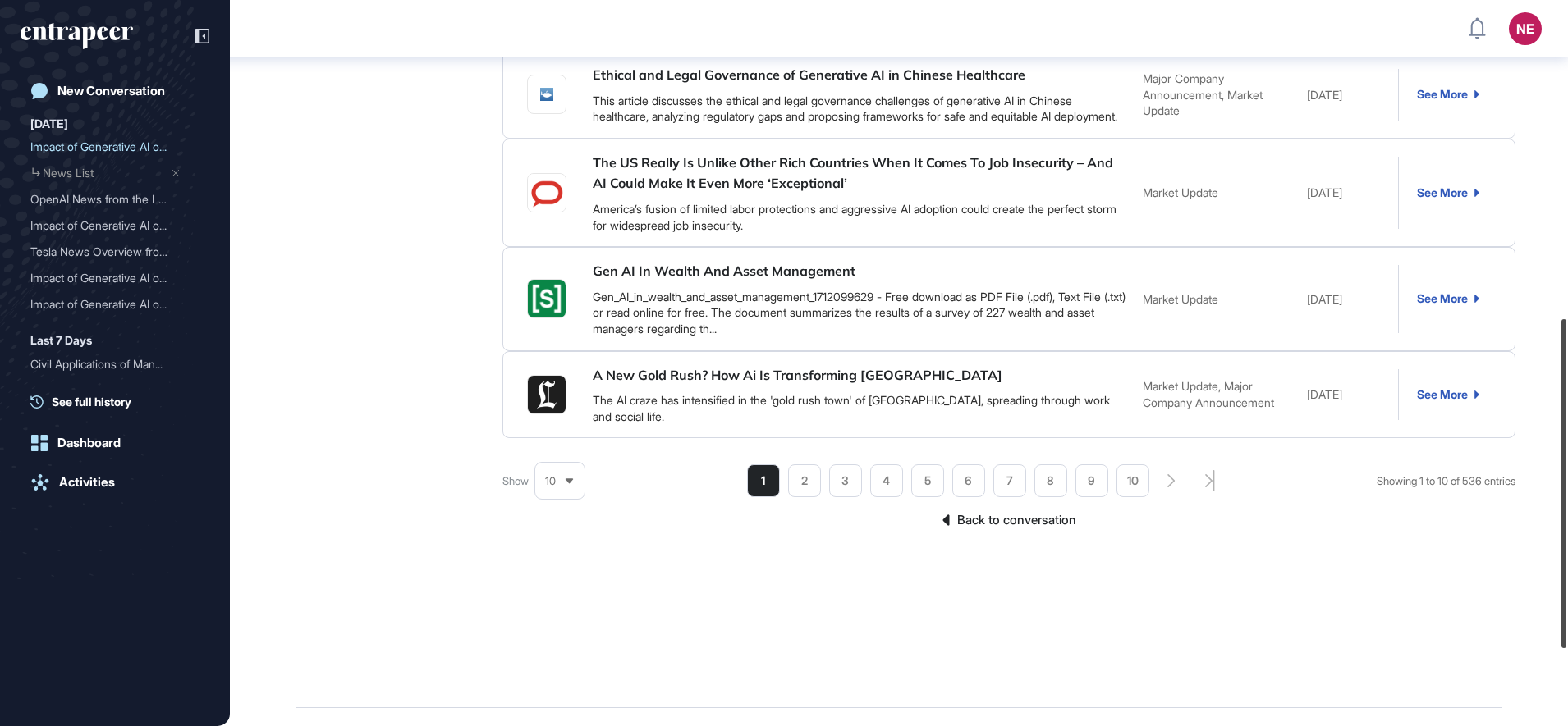
scroll to position [869, 0]
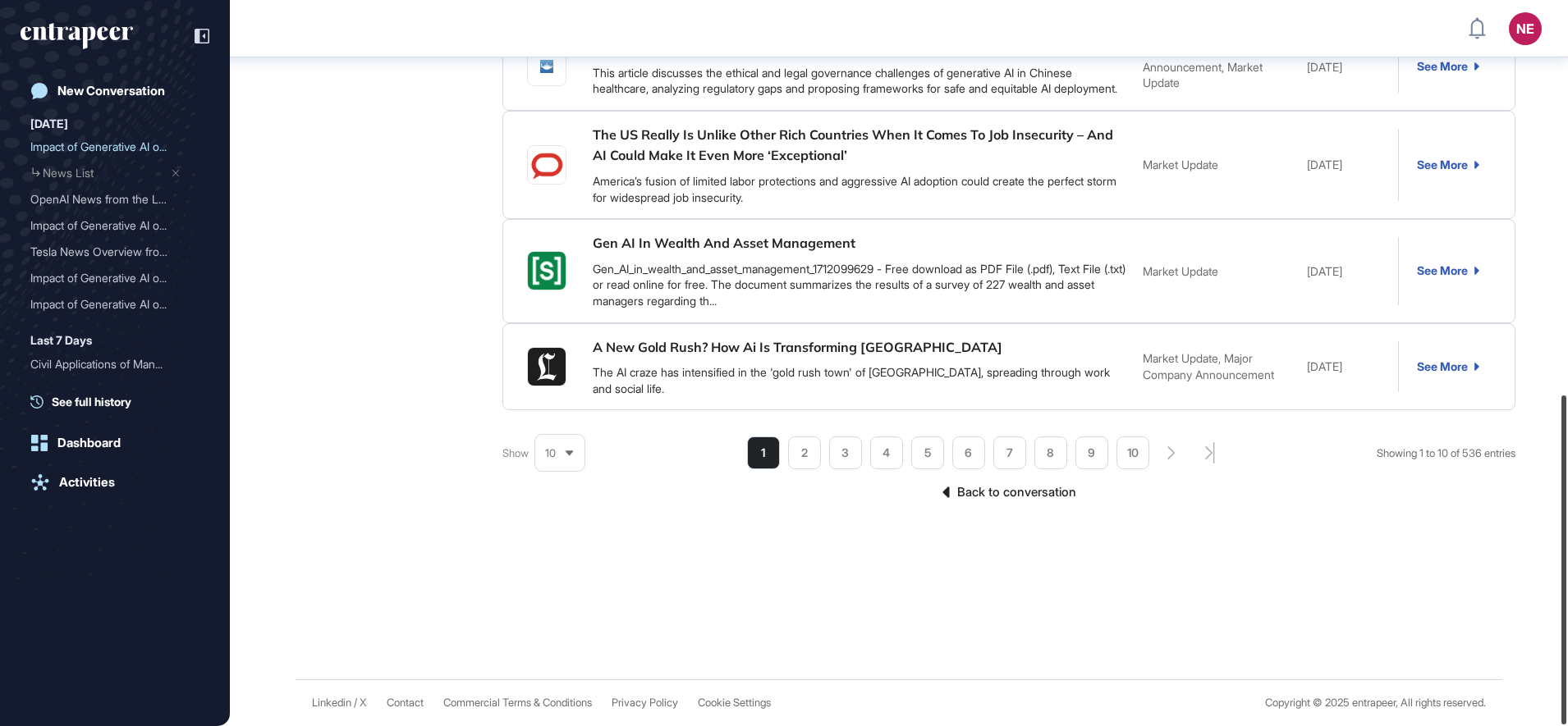
drag, startPoint x: 1566, startPoint y: 174, endPoint x: 1554, endPoint y: 571, distance: 397.2
click at [1561, 569] on div at bounding box center [1563, 560] width 5 height 329
click at [790, 455] on li "2" at bounding box center [804, 453] width 33 height 33
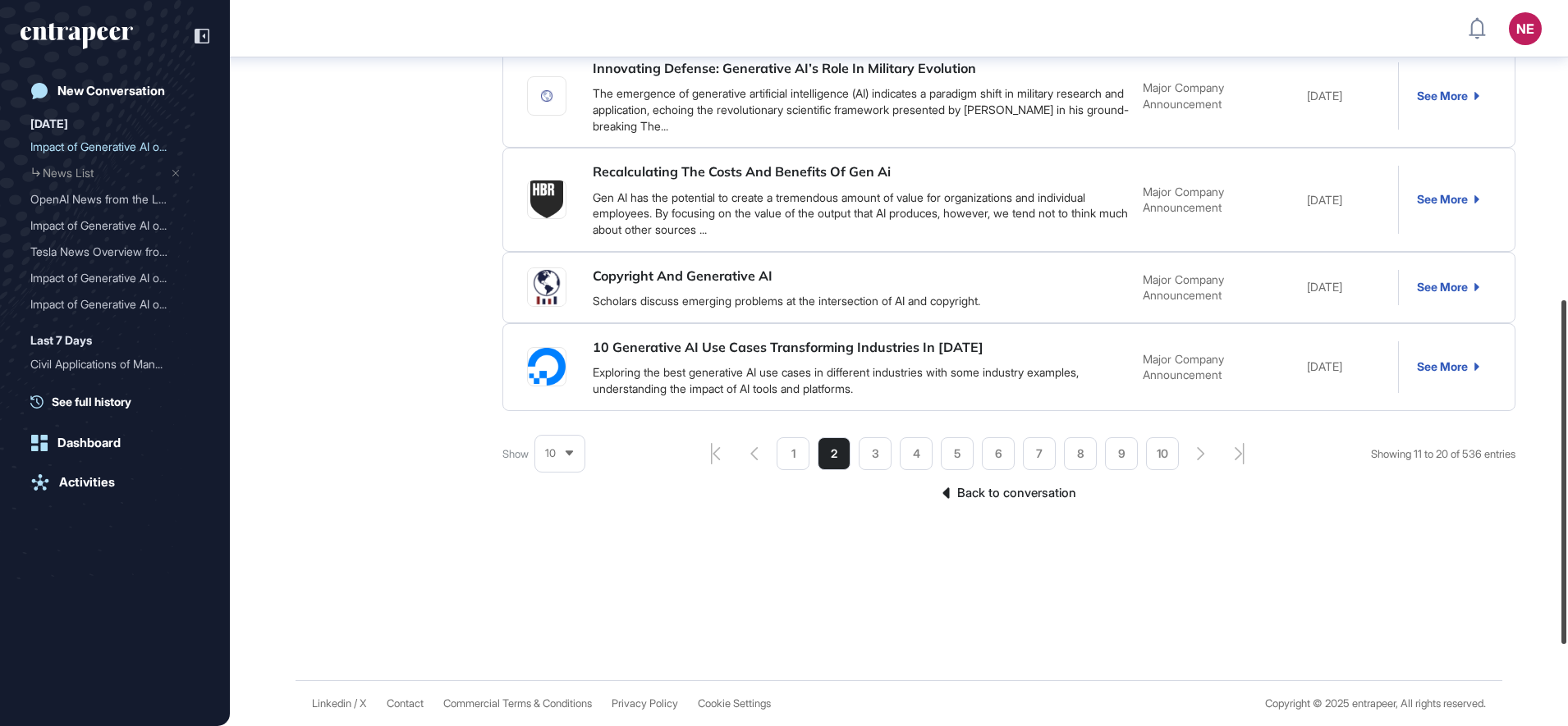
scroll to position [799, 0]
drag, startPoint x: 1566, startPoint y: 510, endPoint x: 1571, endPoint y: 520, distance: 11.2
click at [1567, 520] on html "NE Dashboard Profile My Content Request More Data New Conversation Today Impact…" at bounding box center [784, 363] width 1568 height 726
click at [877, 463] on li "3" at bounding box center [874, 453] width 33 height 33
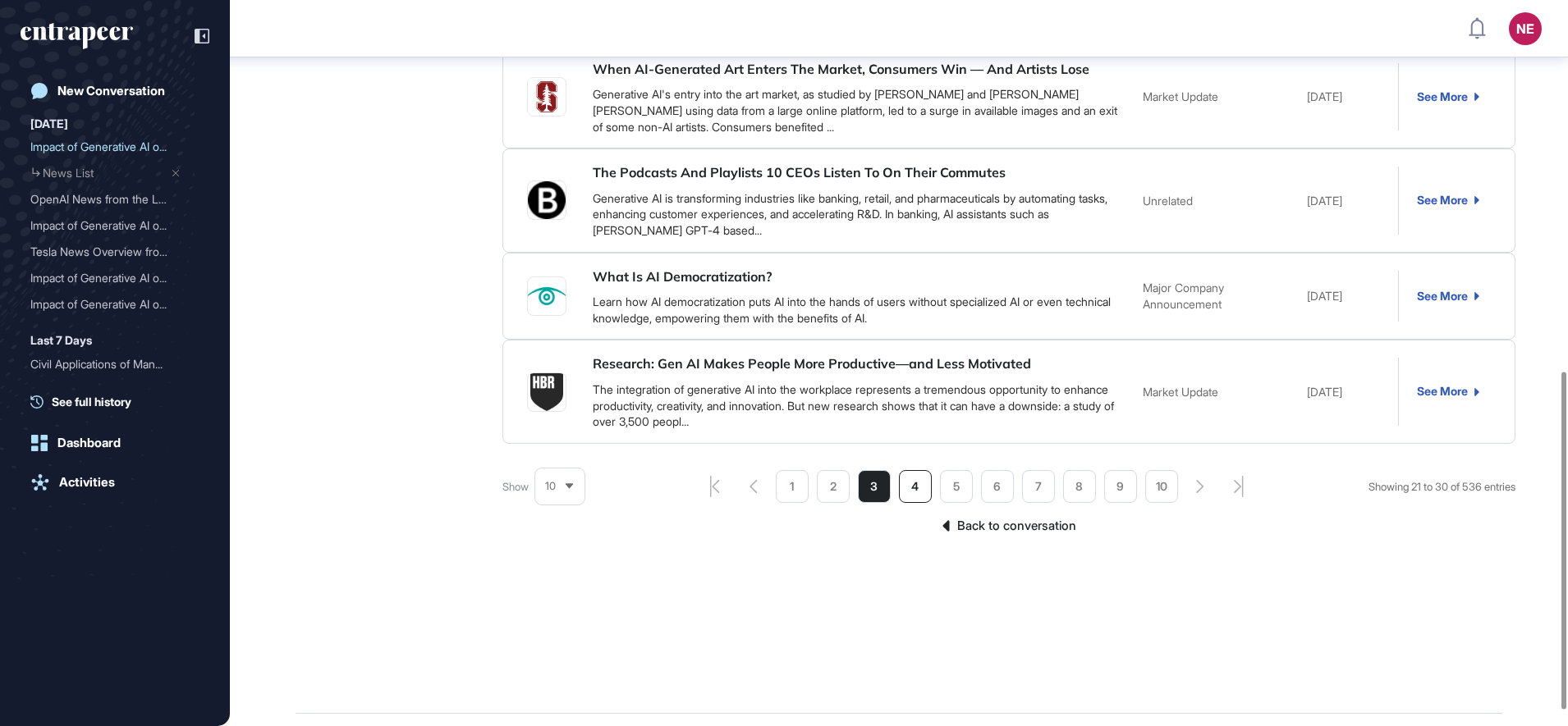
click at [916, 497] on li "4" at bounding box center [915, 486] width 33 height 33
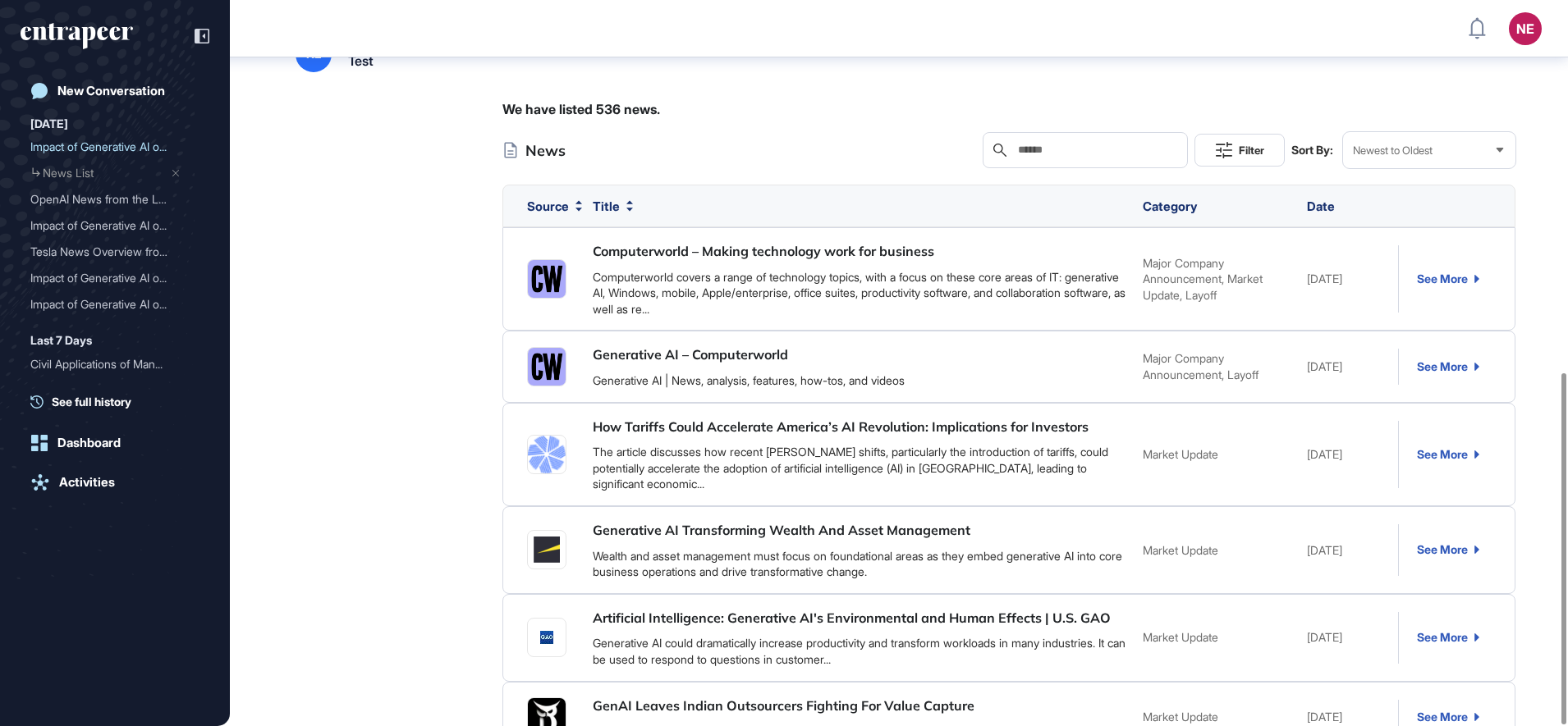
scroll to position [768, 0]
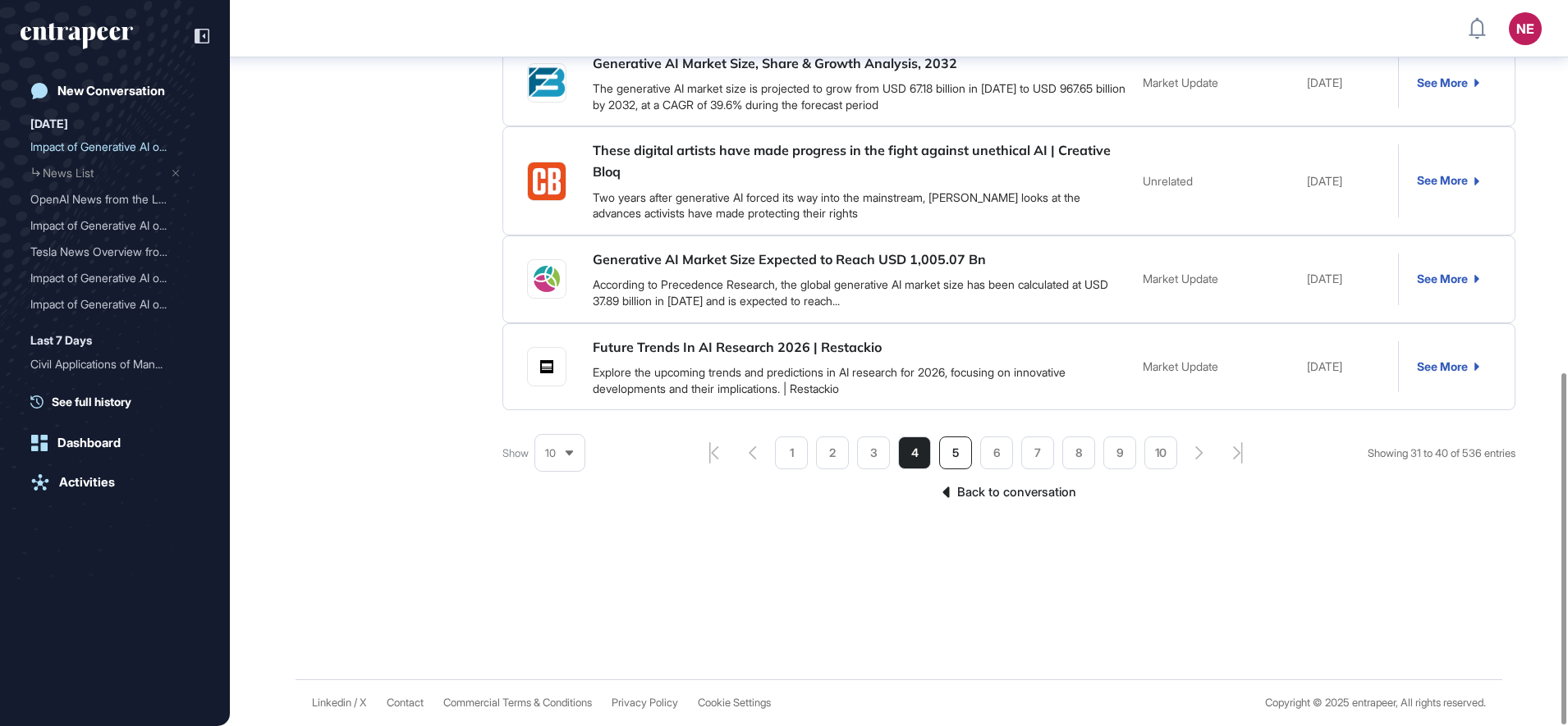
click at [957, 456] on li "5" at bounding box center [955, 453] width 33 height 33
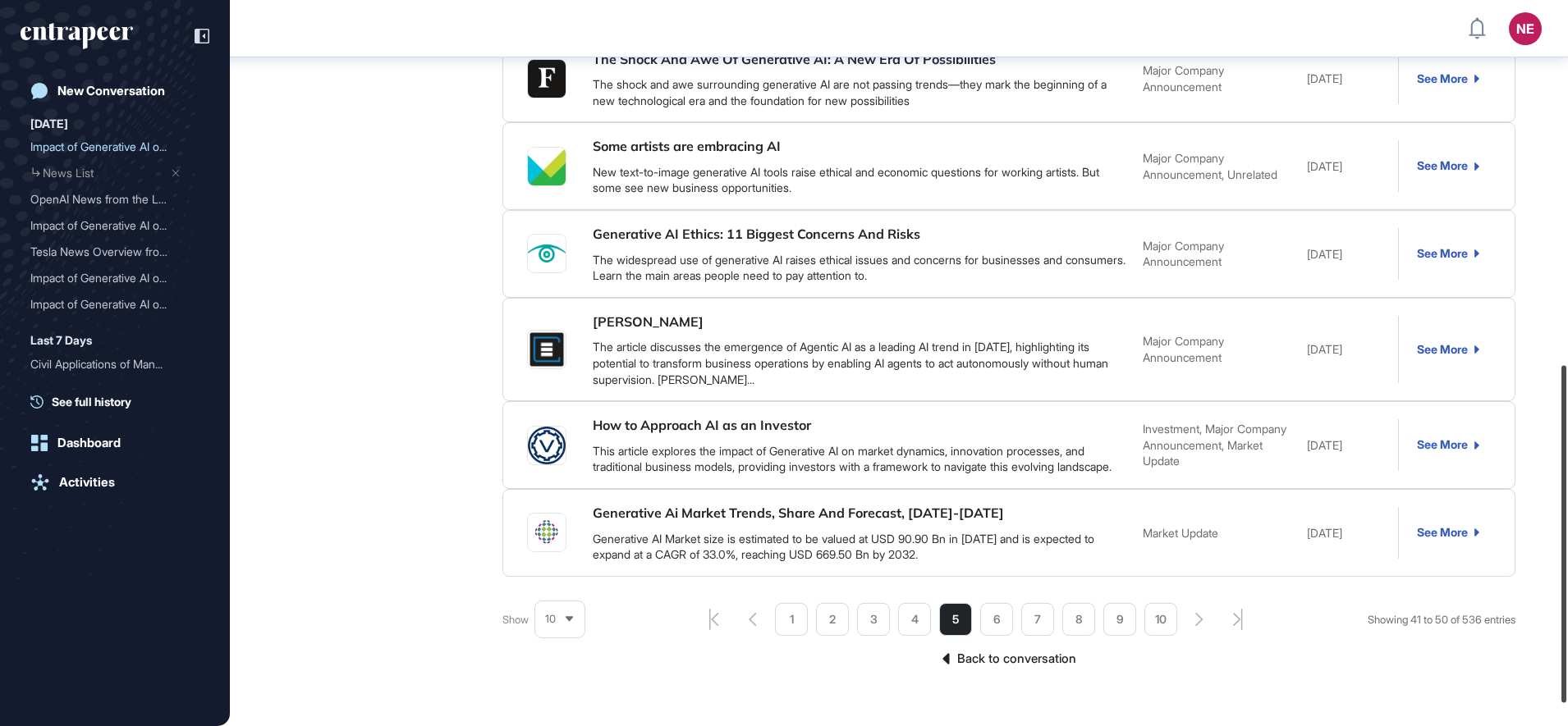
scroll to position [810, 0]
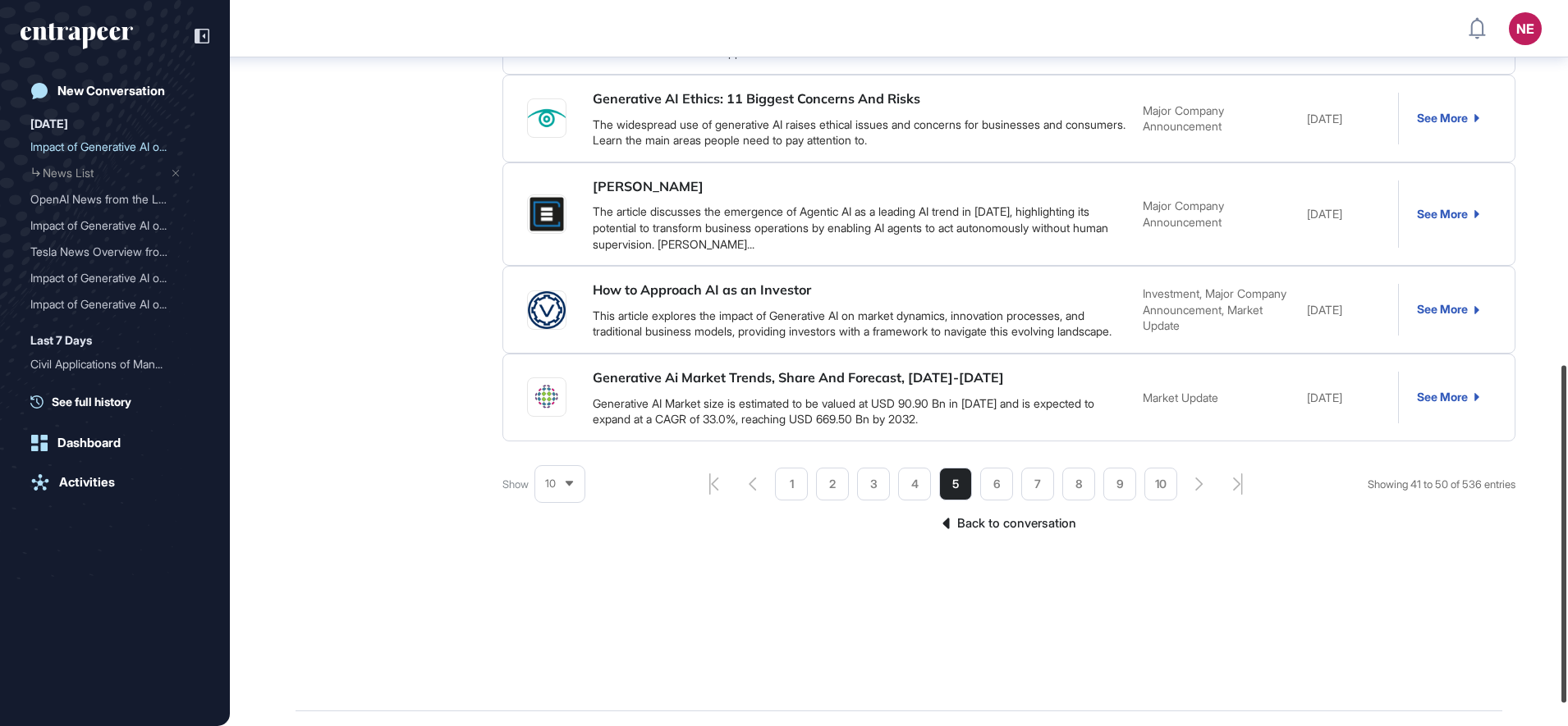
drag, startPoint x: 1566, startPoint y: 496, endPoint x: 1448, endPoint y: 507, distance: 118.5
click at [1567, 501] on html "NE Dashboard Profile My Content Request More Data New Conversation Today Impact…" at bounding box center [784, 363] width 1568 height 726
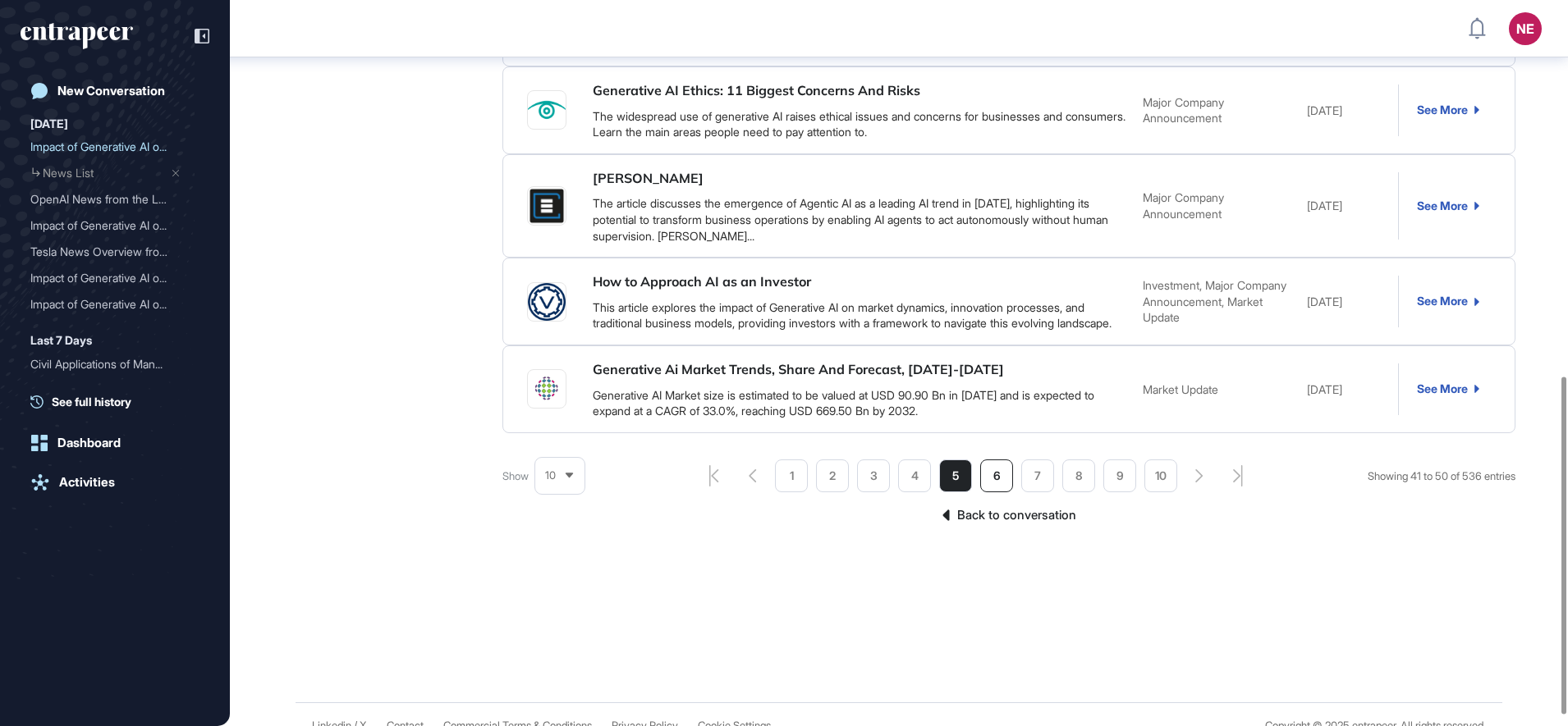
click at [994, 485] on li "6" at bounding box center [996, 475] width 33 height 33
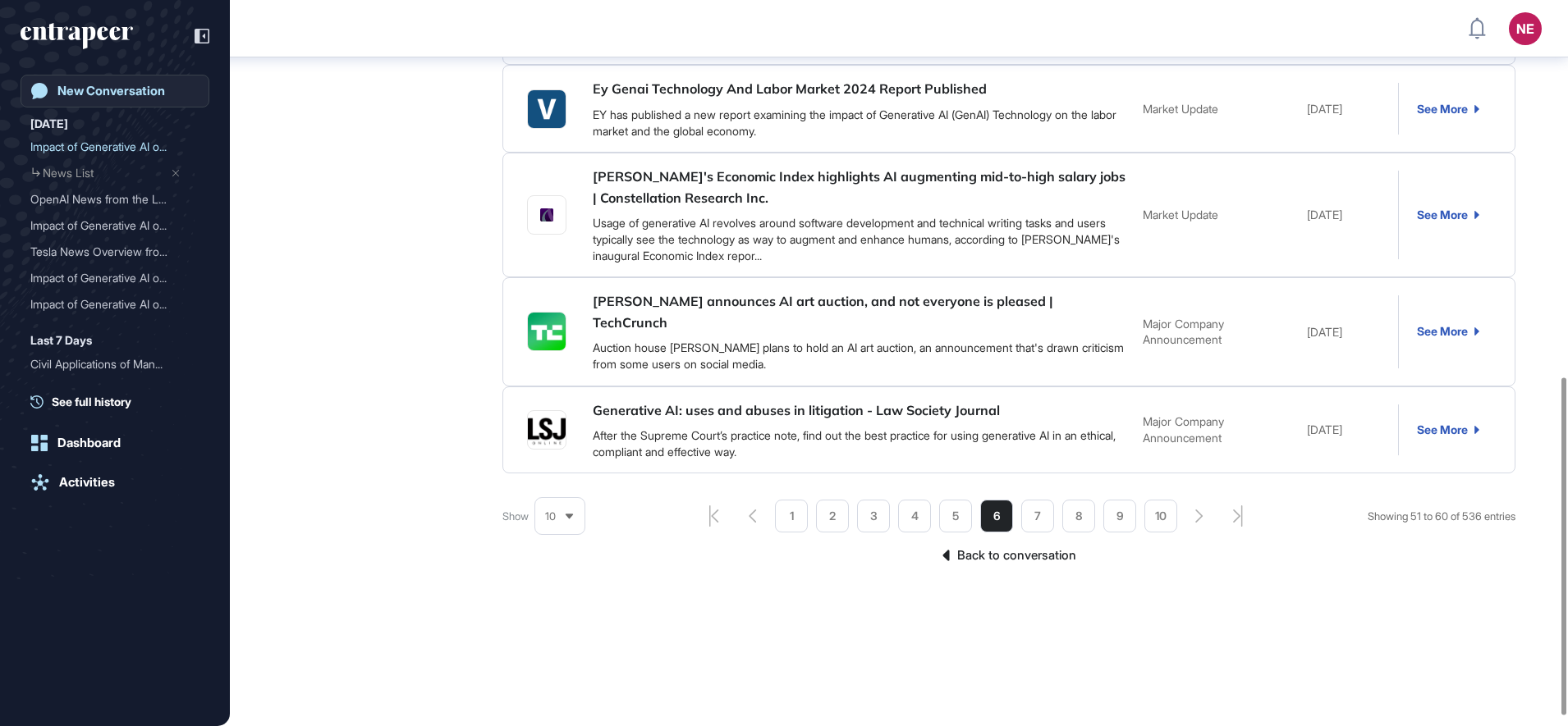
click at [114, 98] on div "New Conversation" at bounding box center [111, 91] width 108 height 15
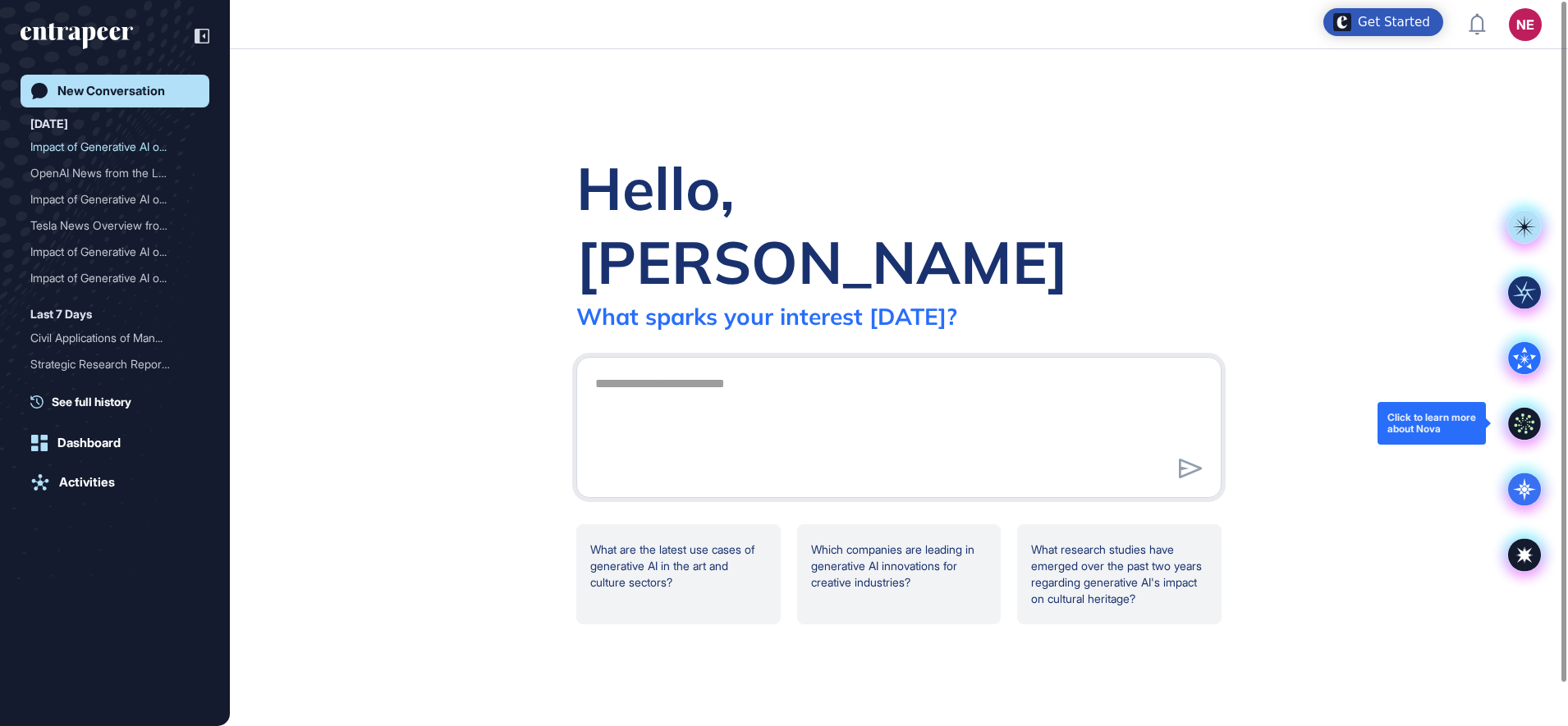
click at [1526, 413] on icon at bounding box center [1524, 423] width 33 height 33
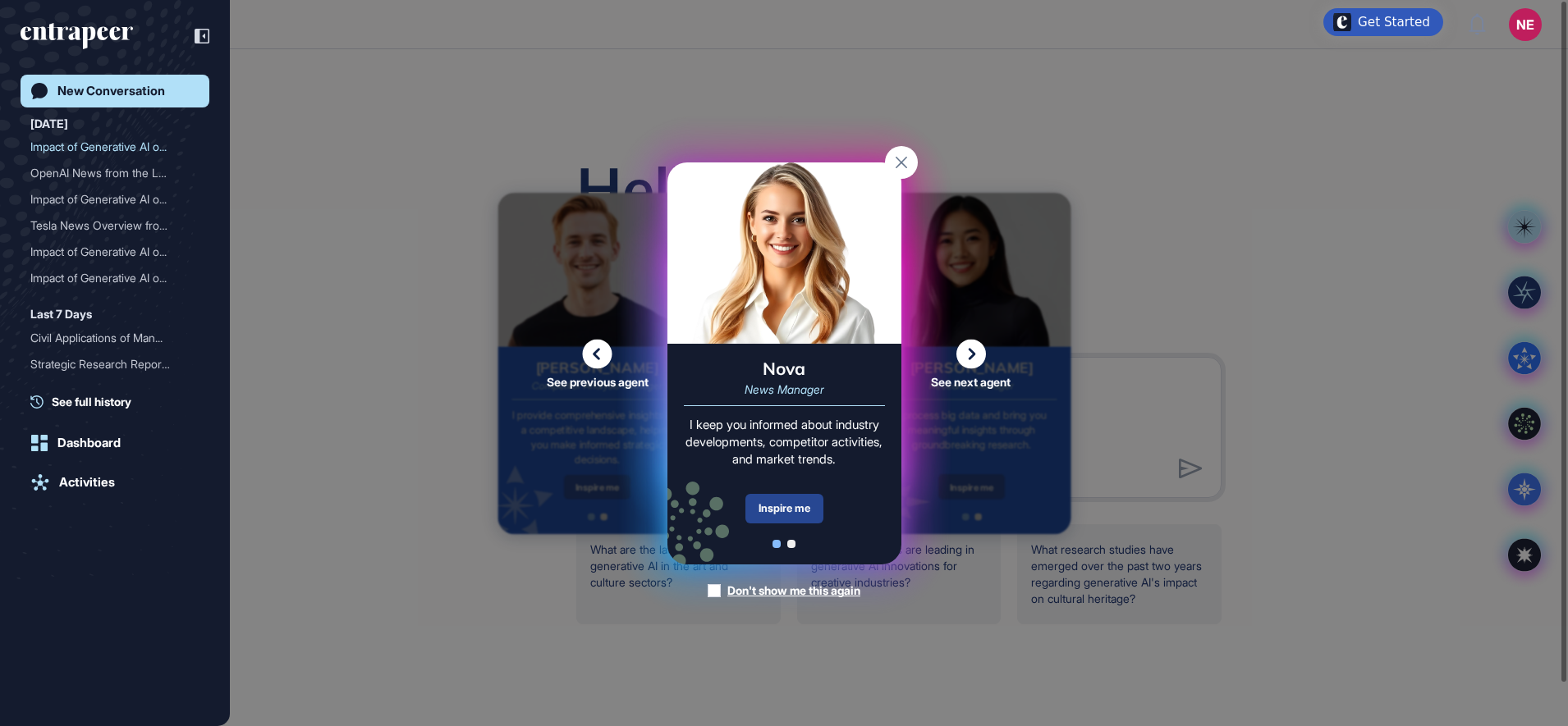
click at [807, 508] on div "Inspire me" at bounding box center [784, 509] width 78 height 30
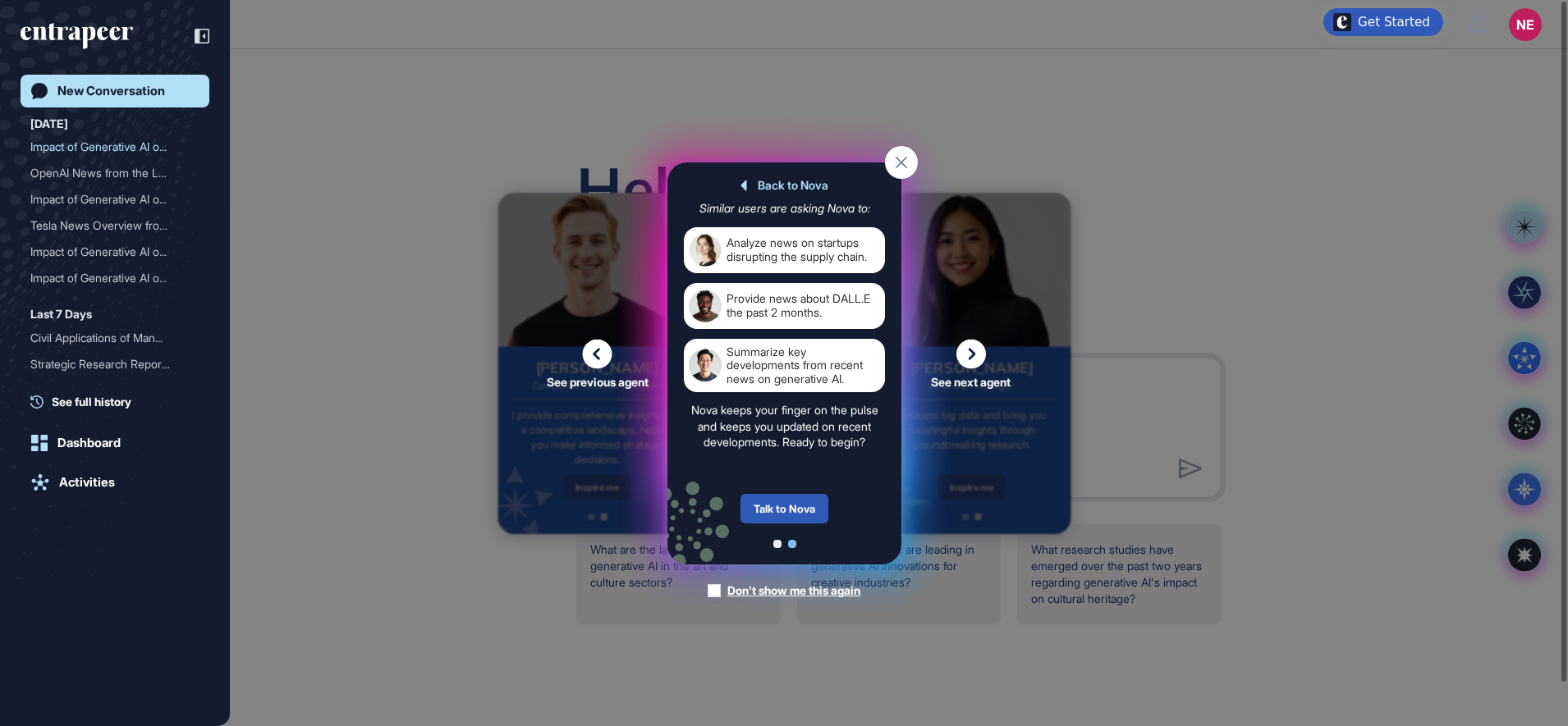
click at [807, 508] on div "Talk to Nova" at bounding box center [784, 509] width 88 height 30
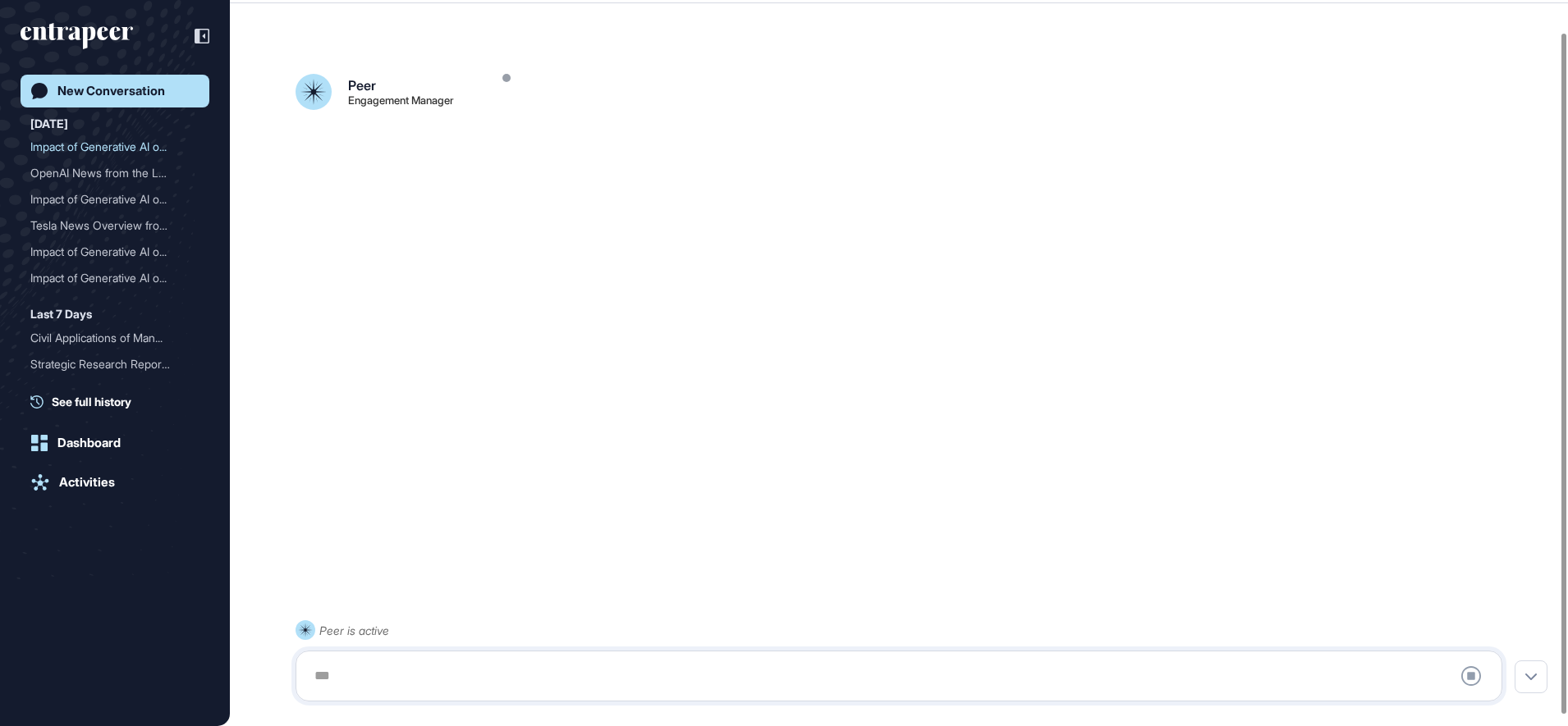
scroll to position [46, 0]
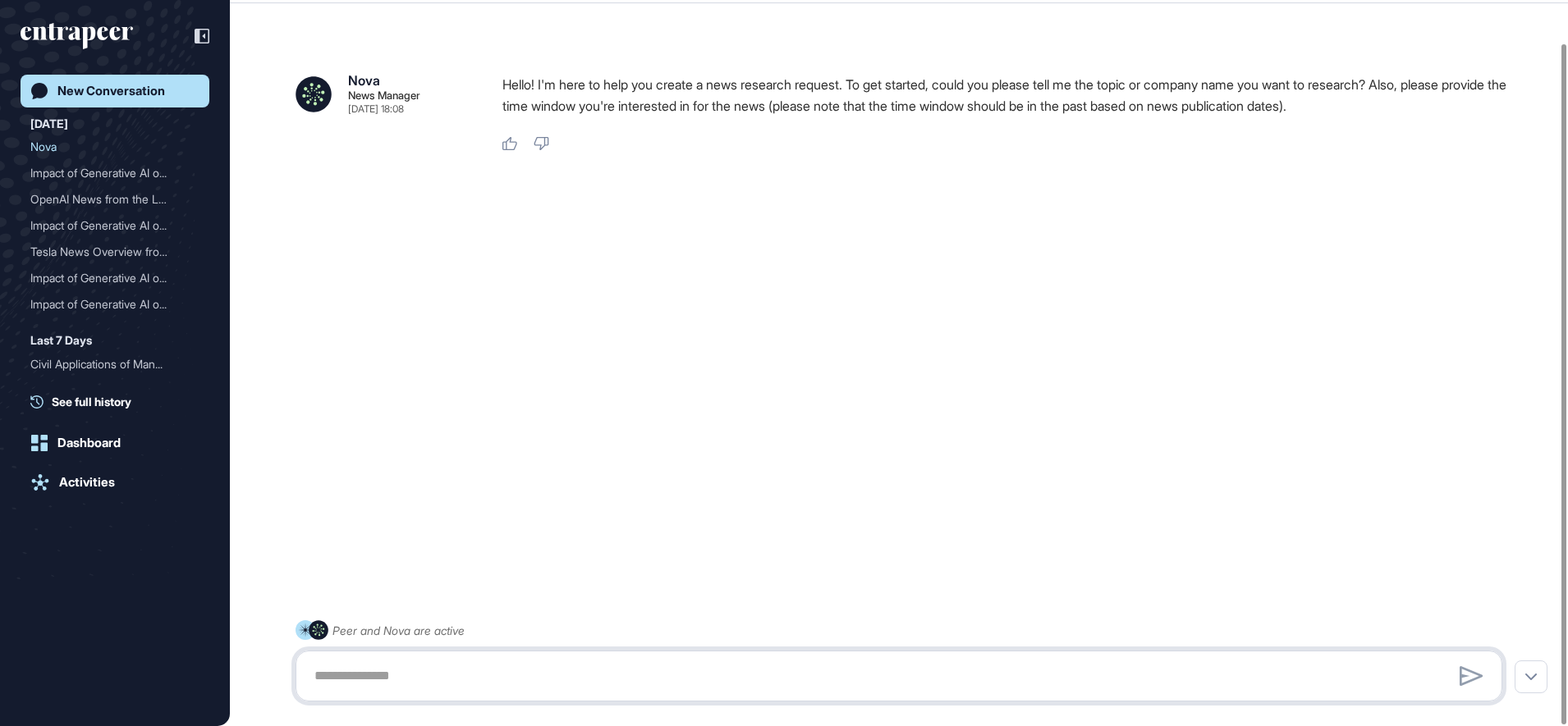
click at [335, 680] on textarea at bounding box center [899, 676] width 1188 height 33
type textarea "**********"
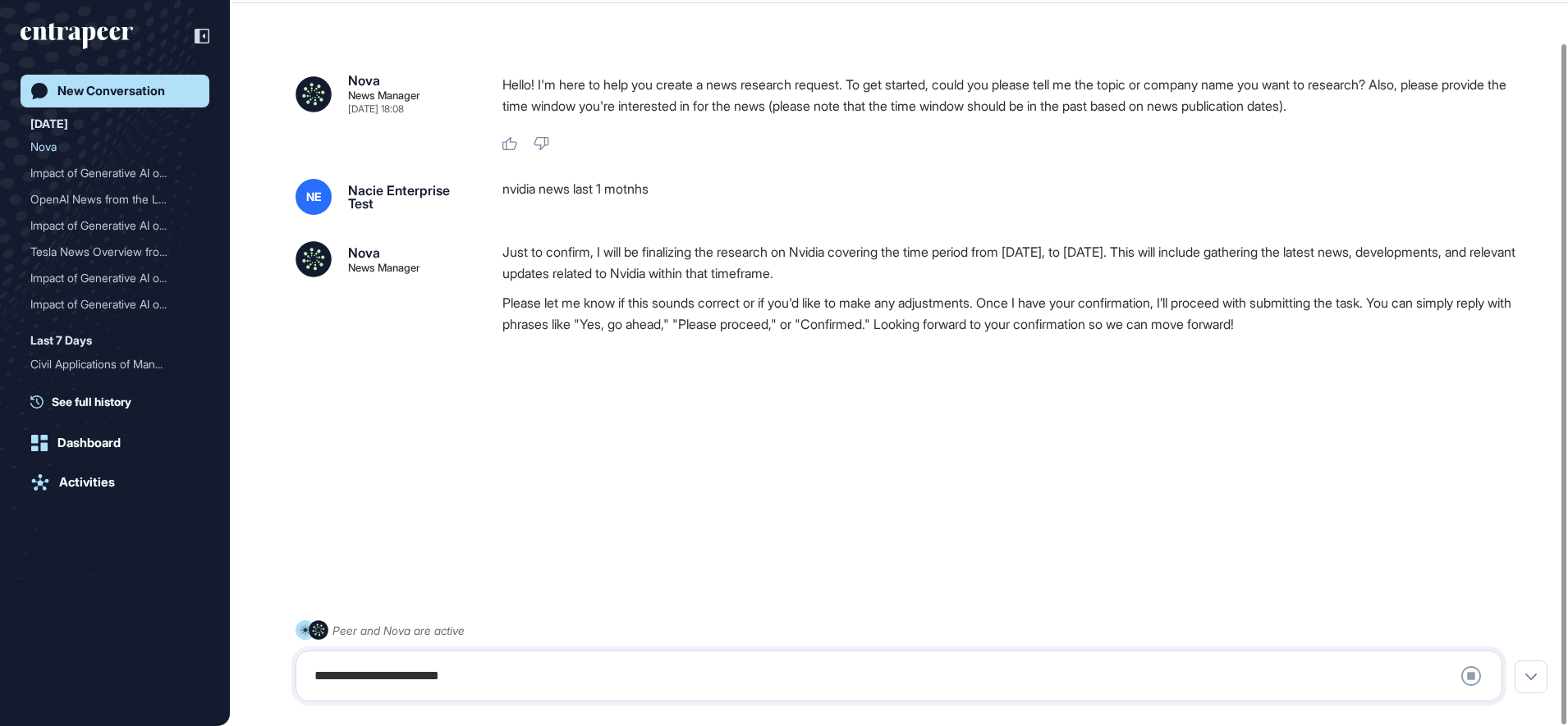
drag, startPoint x: 579, startPoint y: 671, endPoint x: 506, endPoint y: 695, distance: 76.8
click at [578, 671] on div "**********" at bounding box center [899, 676] width 1188 height 33
click at [506, 695] on div "**********" at bounding box center [898, 677] width 1207 height 51
click at [438, 686] on div "**********" at bounding box center [899, 676] width 1188 height 33
click at [351, 655] on div "**********" at bounding box center [898, 677] width 1207 height 51
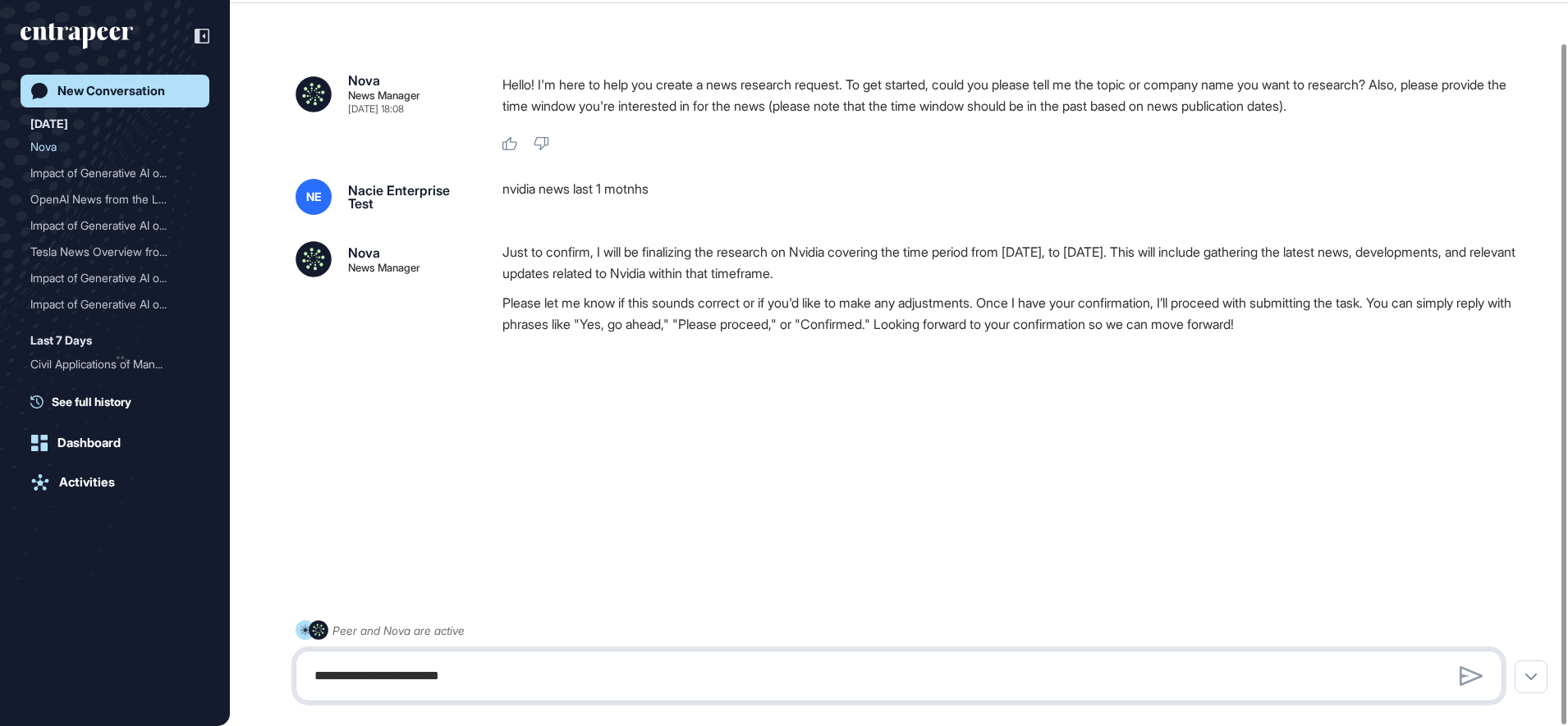
click at [352, 669] on textarea "**********" at bounding box center [899, 676] width 1188 height 33
type textarea "***"
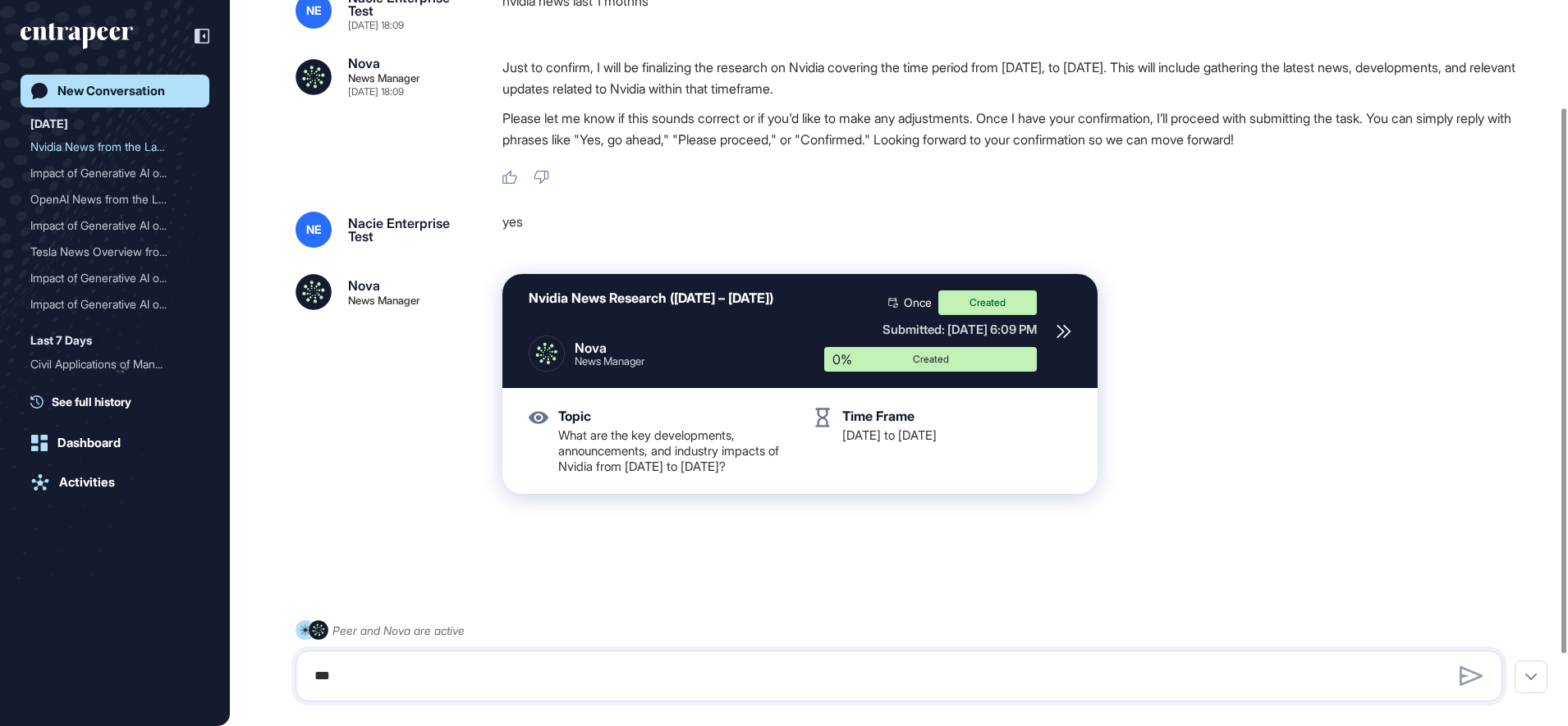
scroll to position [238, 0]
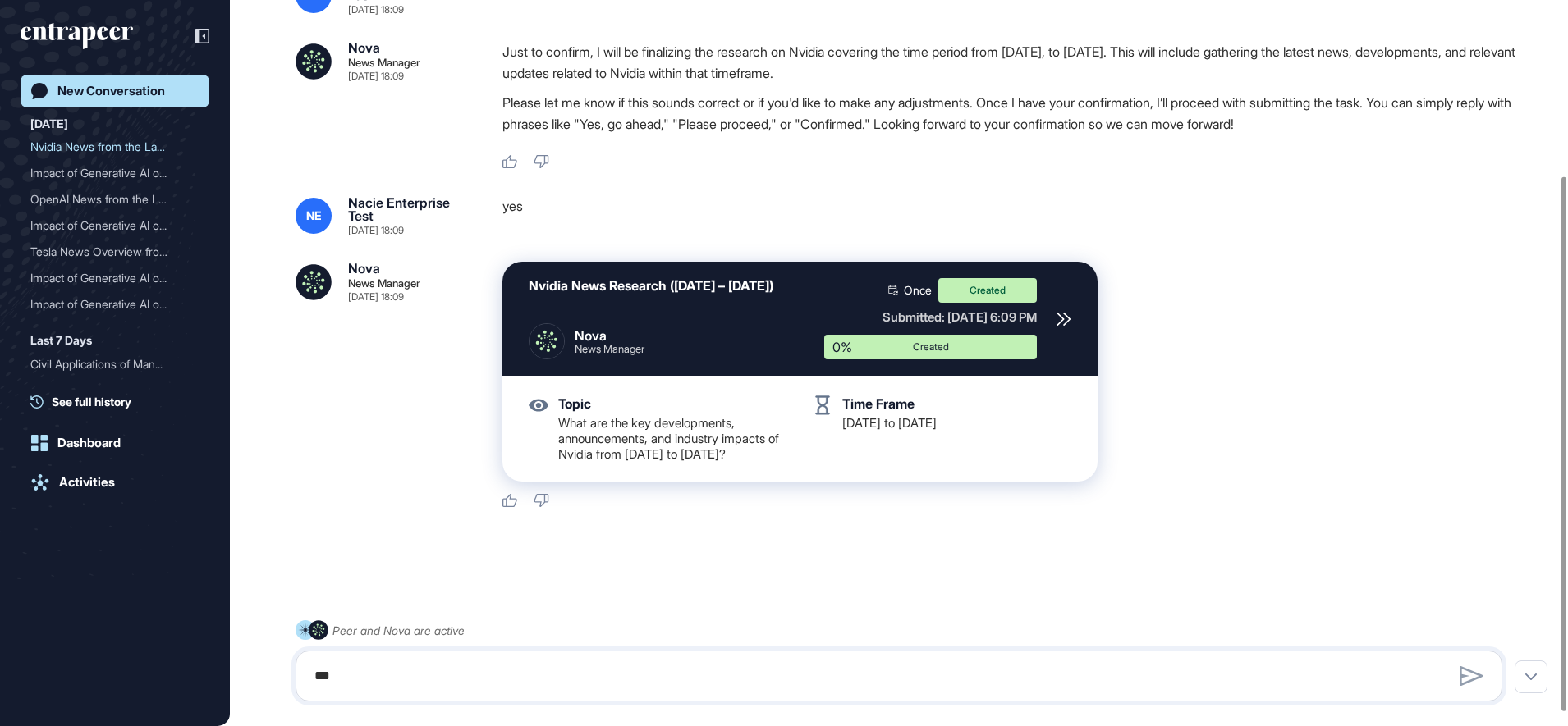
click at [1067, 326] on icon at bounding box center [1064, 319] width 15 height 15
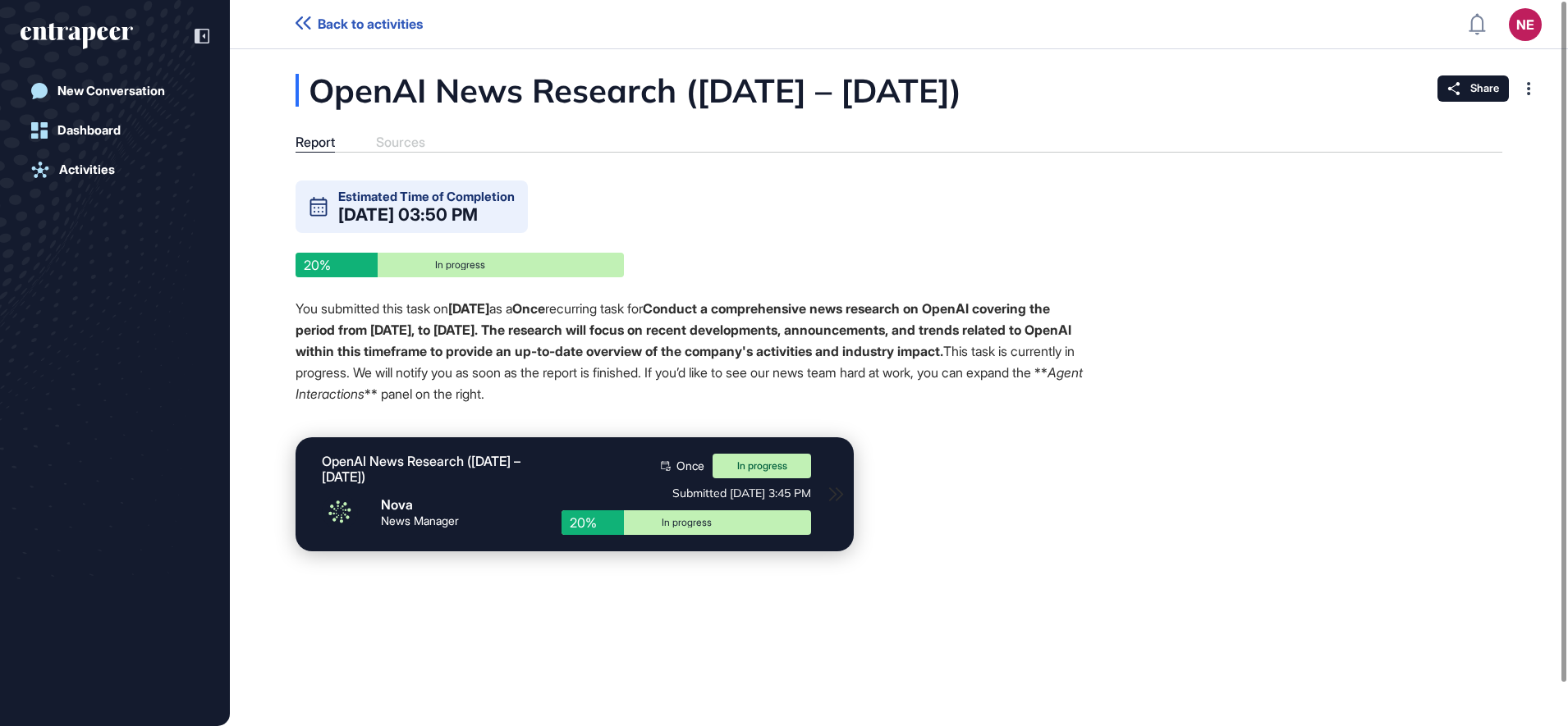
click at [1049, 510] on div "OpenAI News Research (July 24 – September 24, 2025) Nova News Manager Once In p…" at bounding box center [693, 494] width 796 height 114
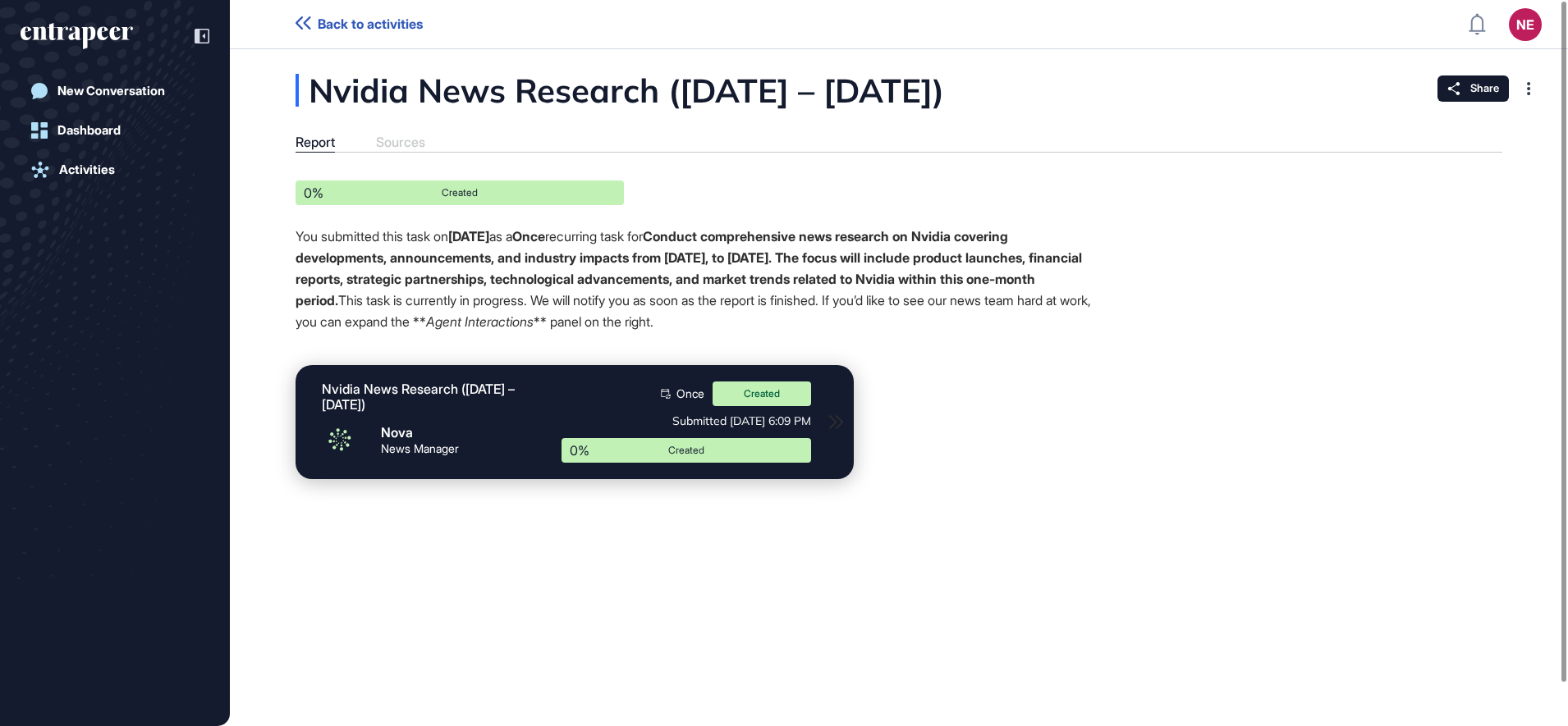
click at [998, 594] on div "Nvidia News Research ([DATE] – [DATE]) Report Sources 0% Created You submitted …" at bounding box center [899, 388] width 1338 height 677
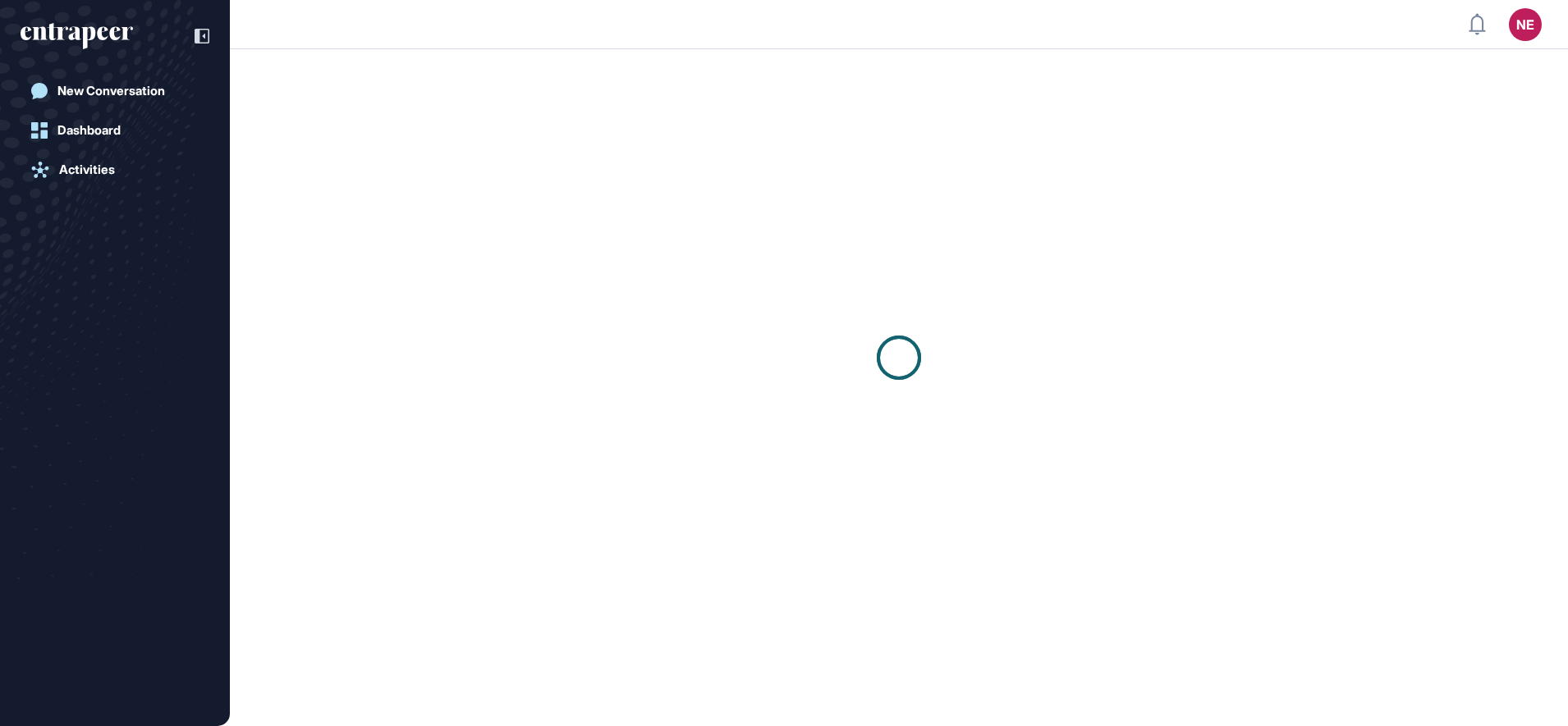
scroll to position [1, 1]
